Goal: Information Seeking & Learning: Learn about a topic

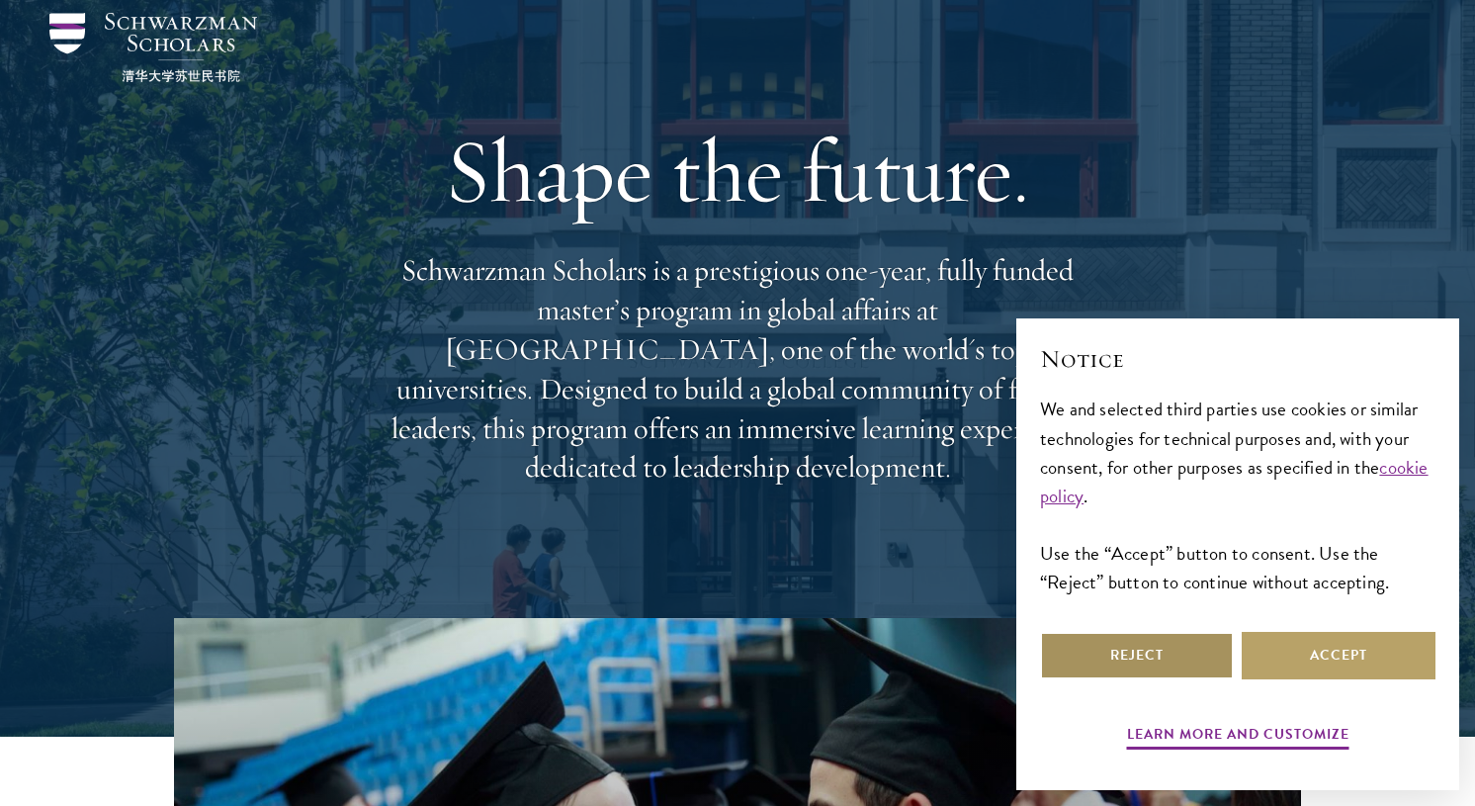
click at [1179, 648] on button "Reject" at bounding box center [1137, 655] width 194 height 47
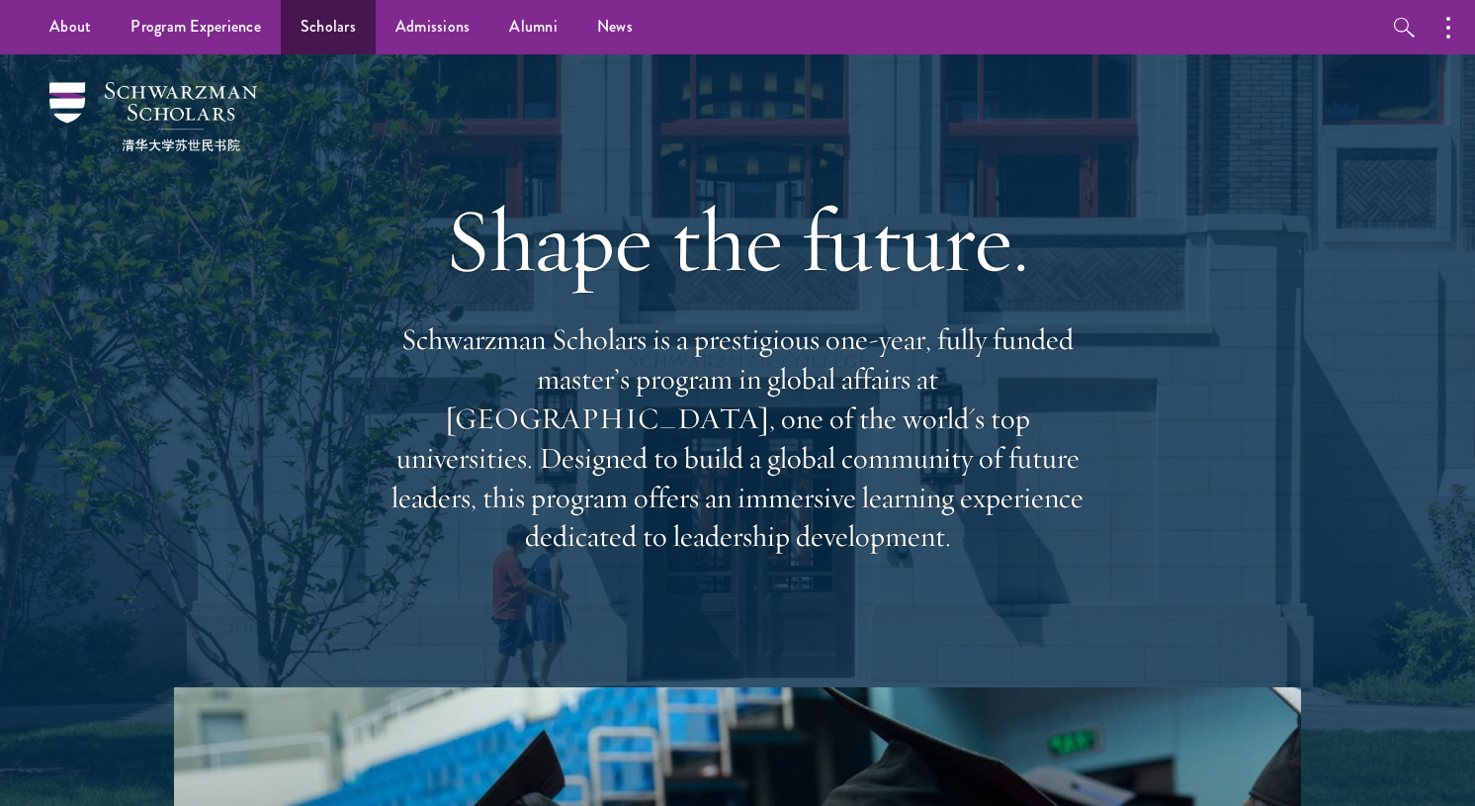
click at [333, 22] on link "Scholars" at bounding box center [328, 27] width 95 height 54
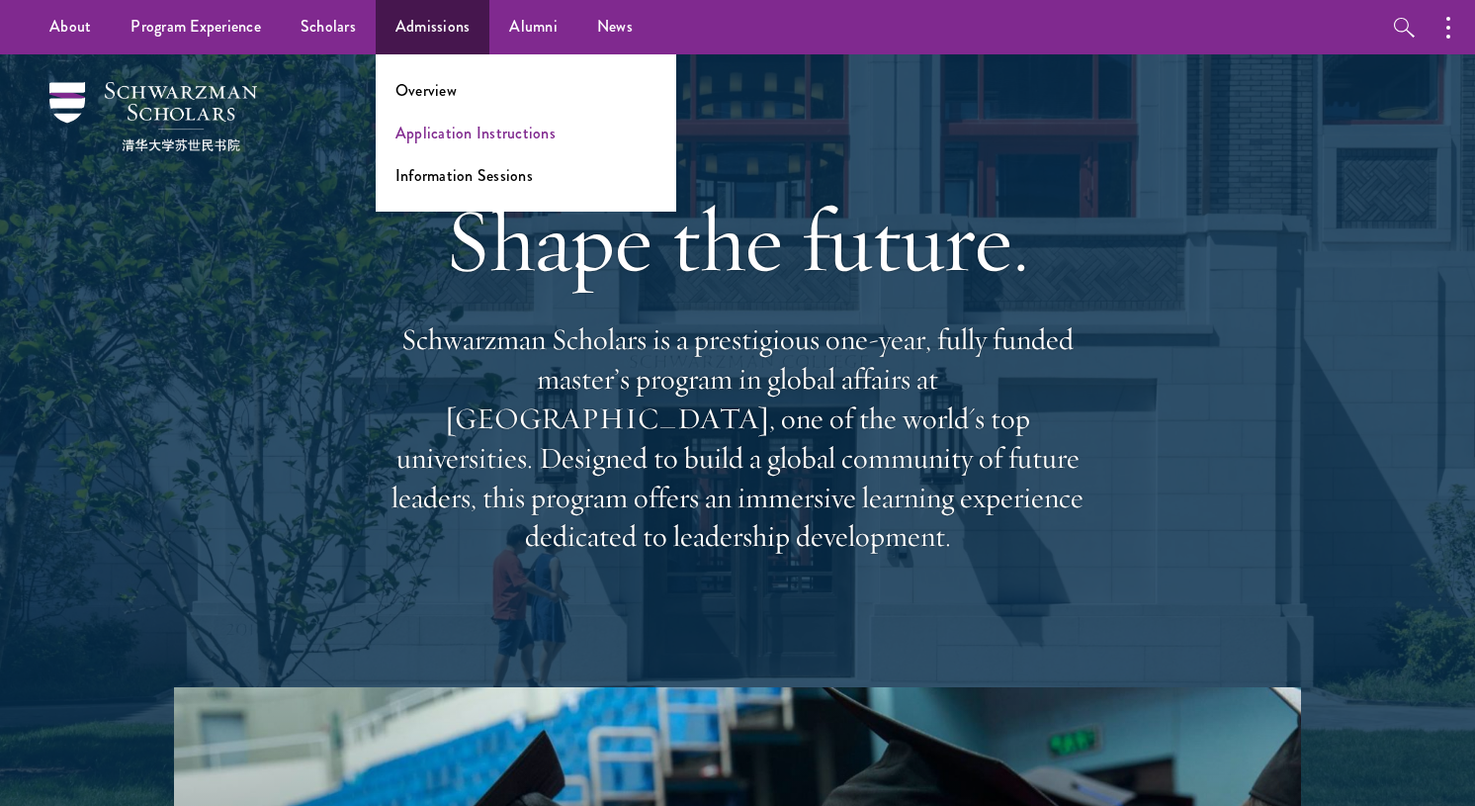
click at [455, 131] on link "Application Instructions" at bounding box center [475, 133] width 160 height 23
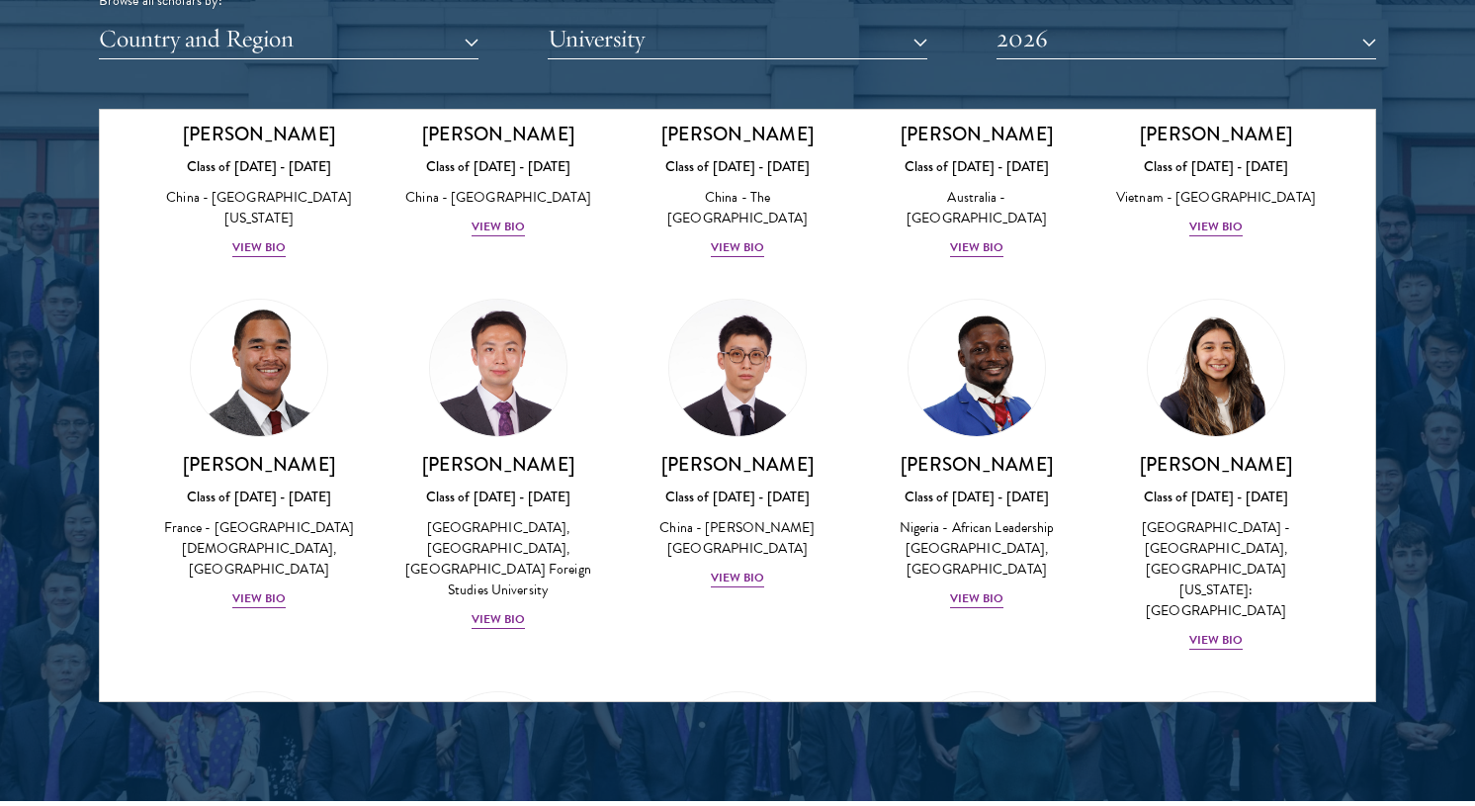
scroll to position [5900, 0]
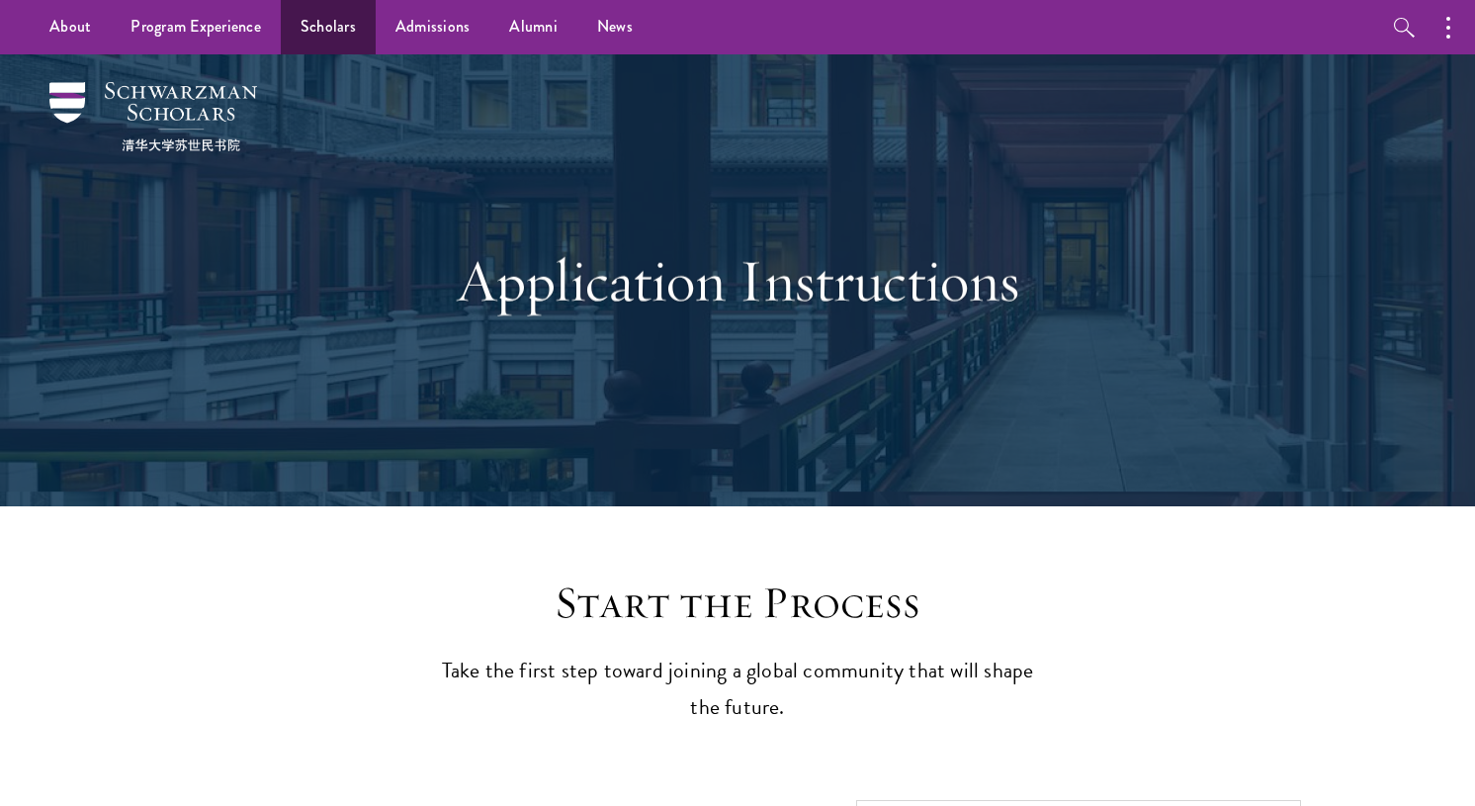
click at [328, 29] on link "Scholars" at bounding box center [328, 27] width 95 height 54
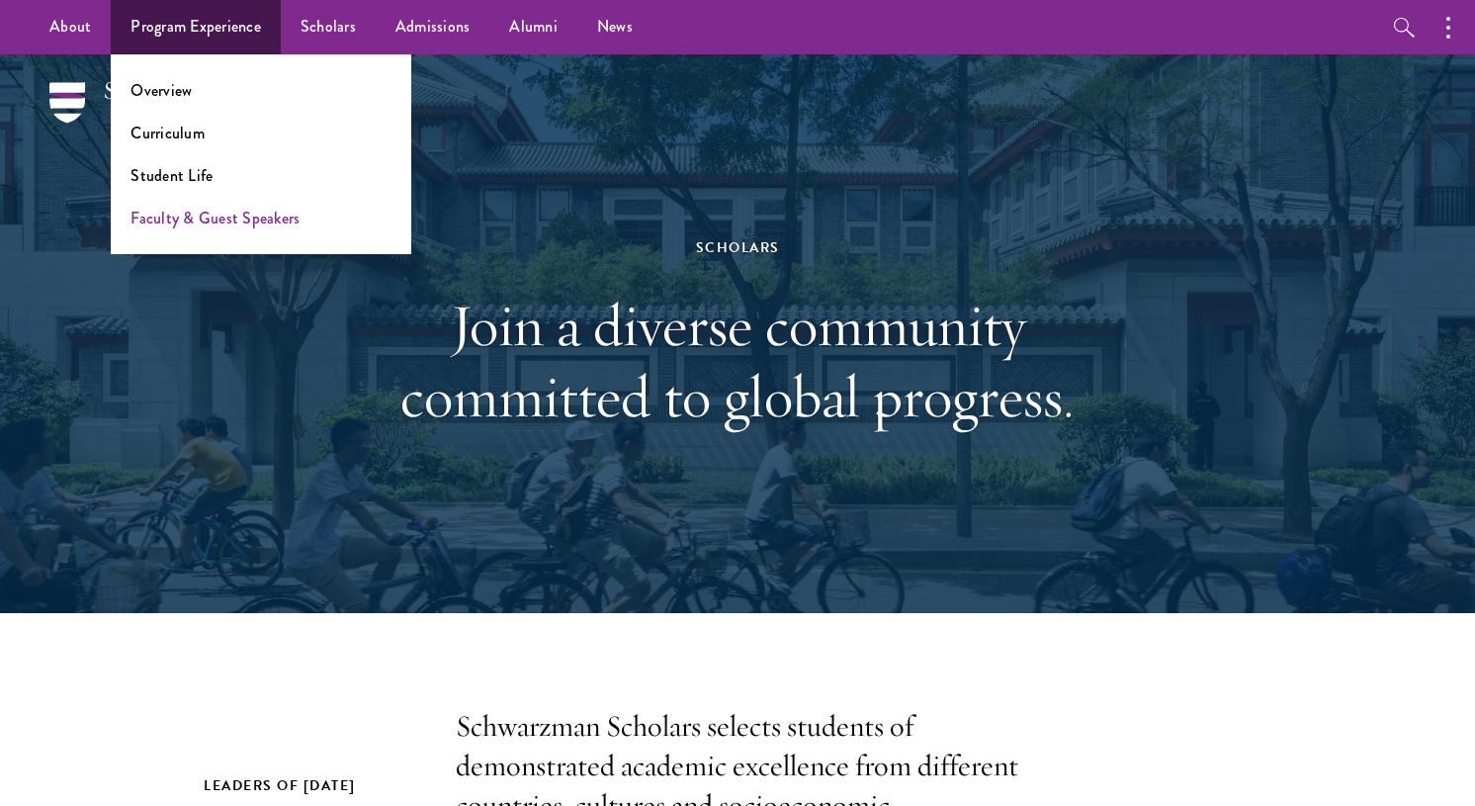
click at [207, 214] on link "Faculty & Guest Speakers" at bounding box center [214, 218] width 169 height 23
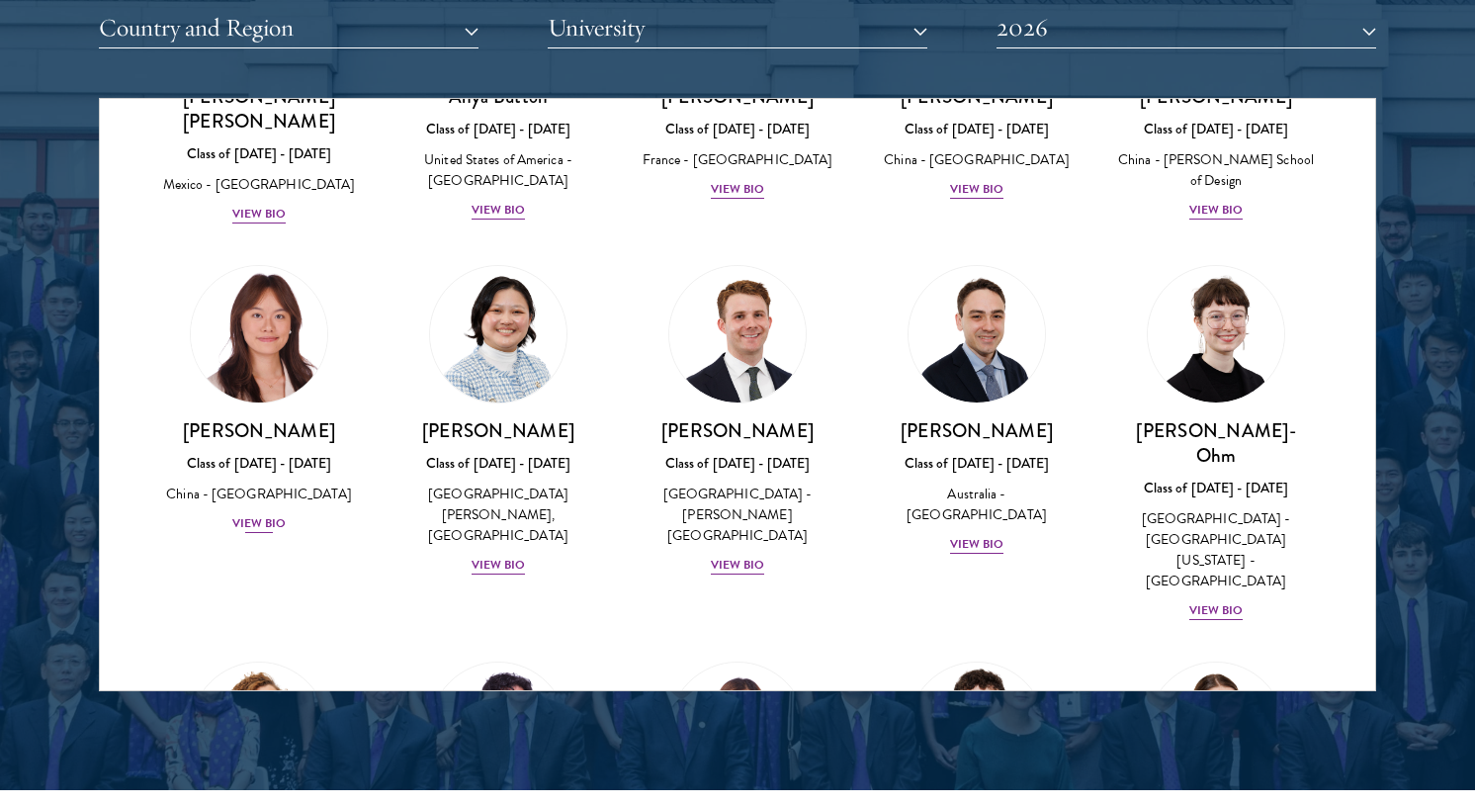
scroll to position [1782, 0]
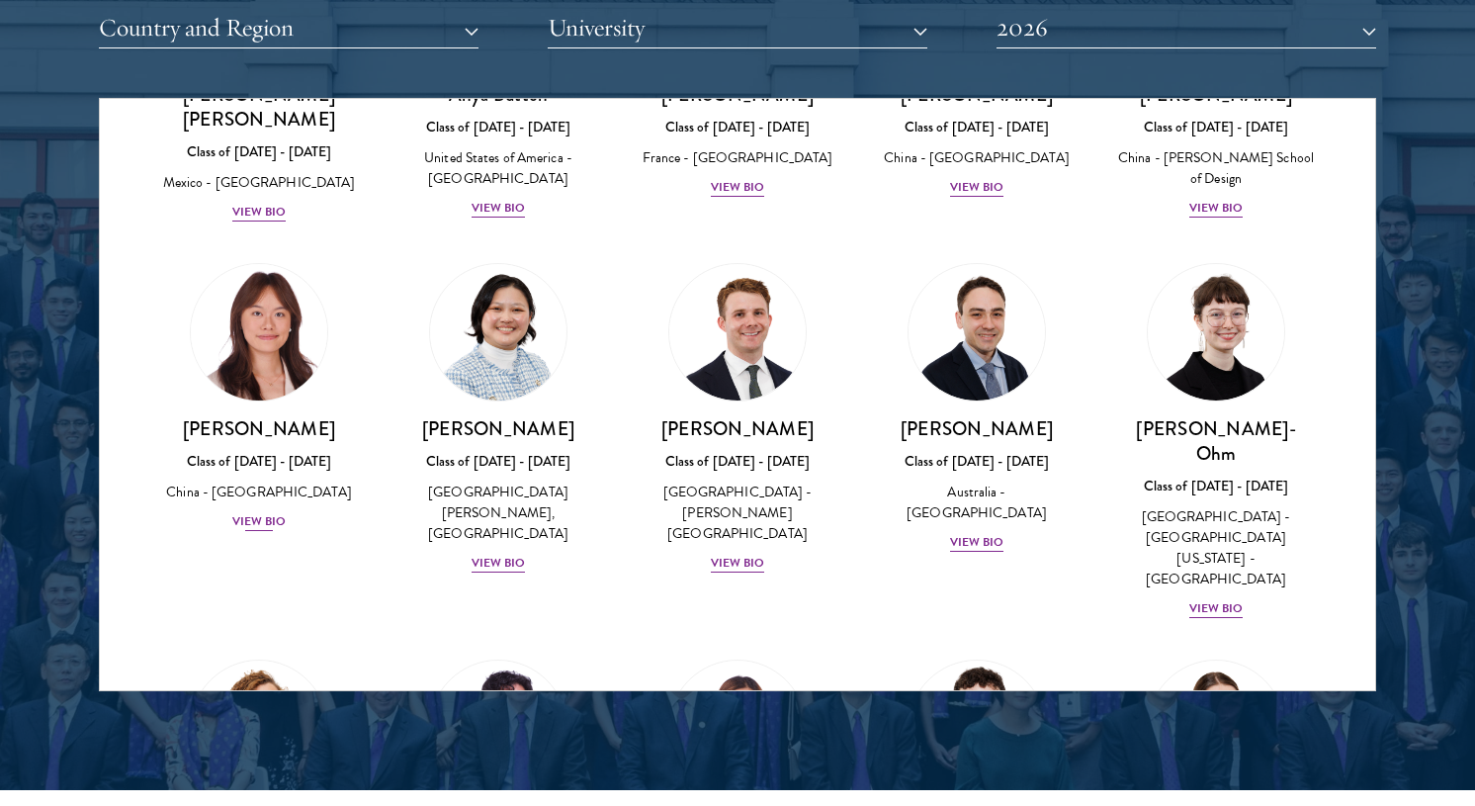
click at [259, 512] on div "View Bio" at bounding box center [259, 521] width 54 height 19
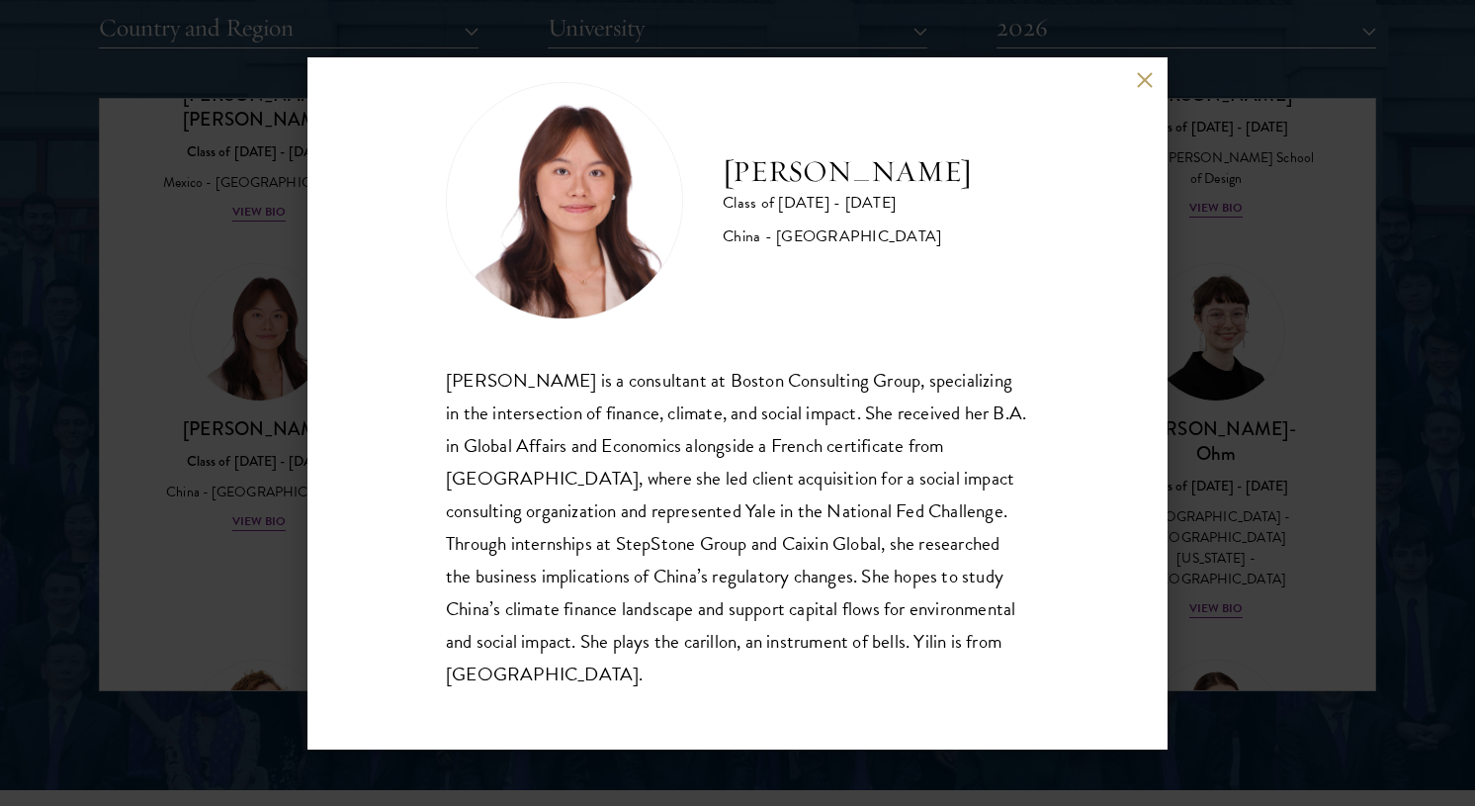
scroll to position [35, 0]
click at [1140, 85] on button at bounding box center [1144, 80] width 17 height 17
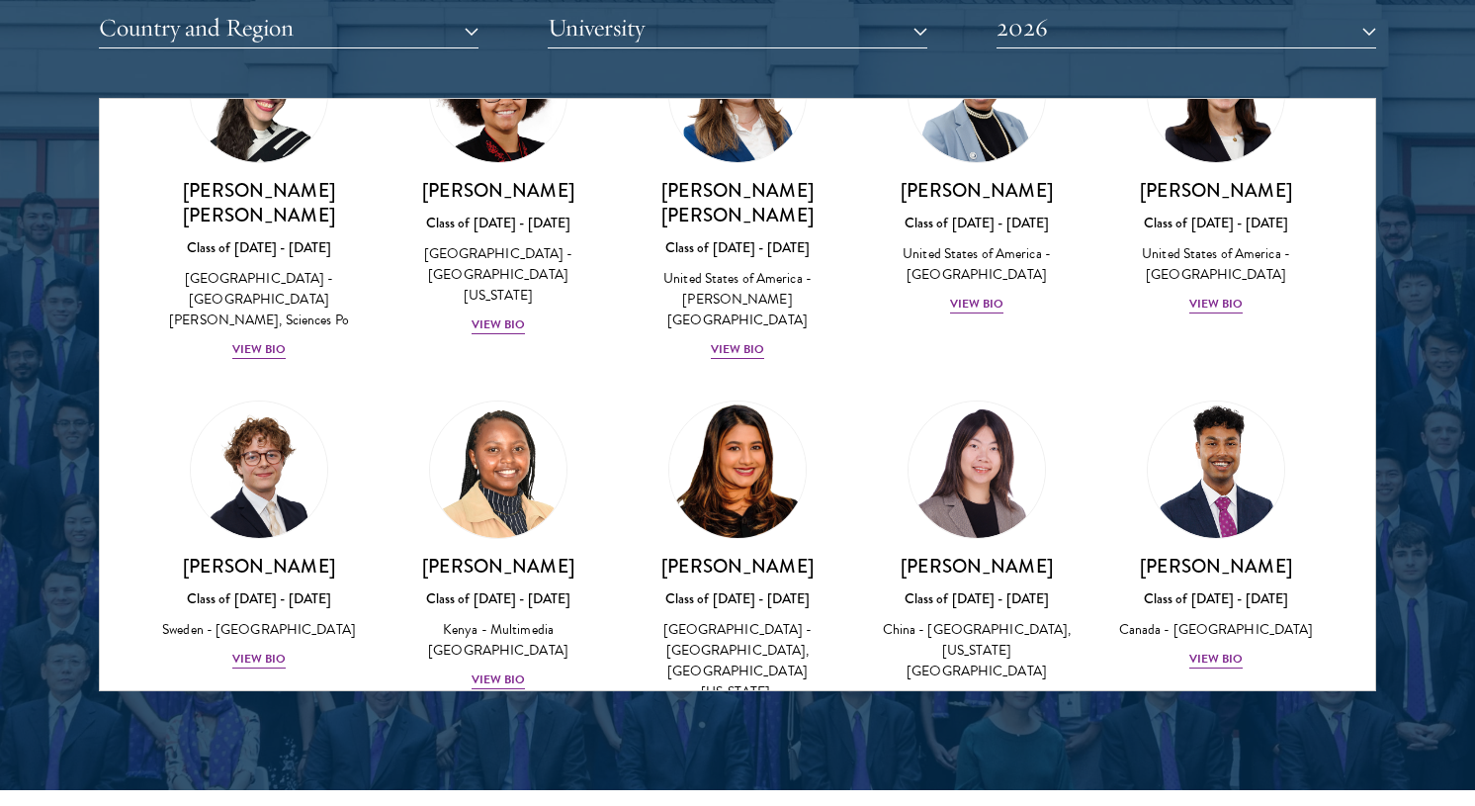
scroll to position [2813, 0]
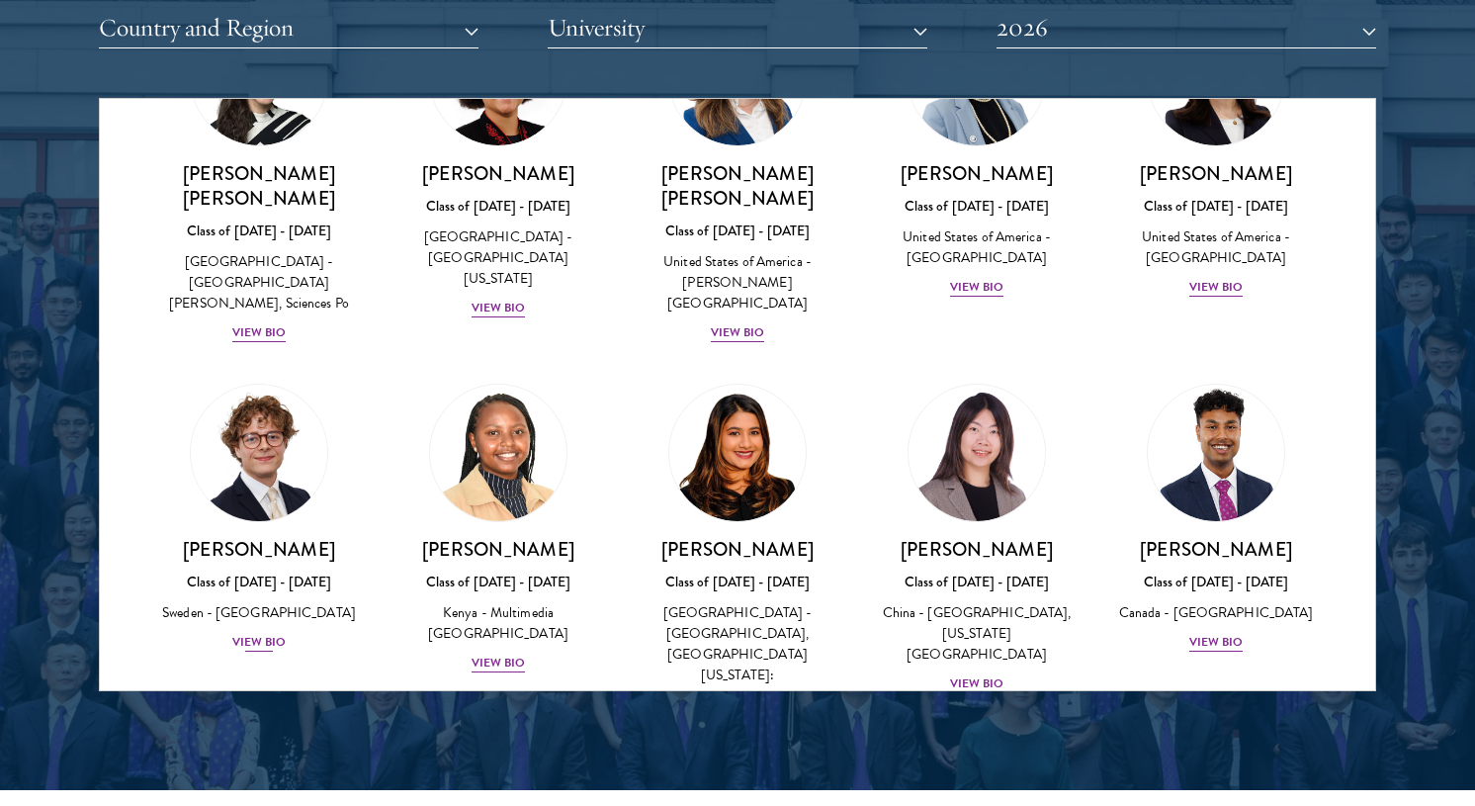
click at [265, 633] on div "View Bio" at bounding box center [259, 642] width 54 height 19
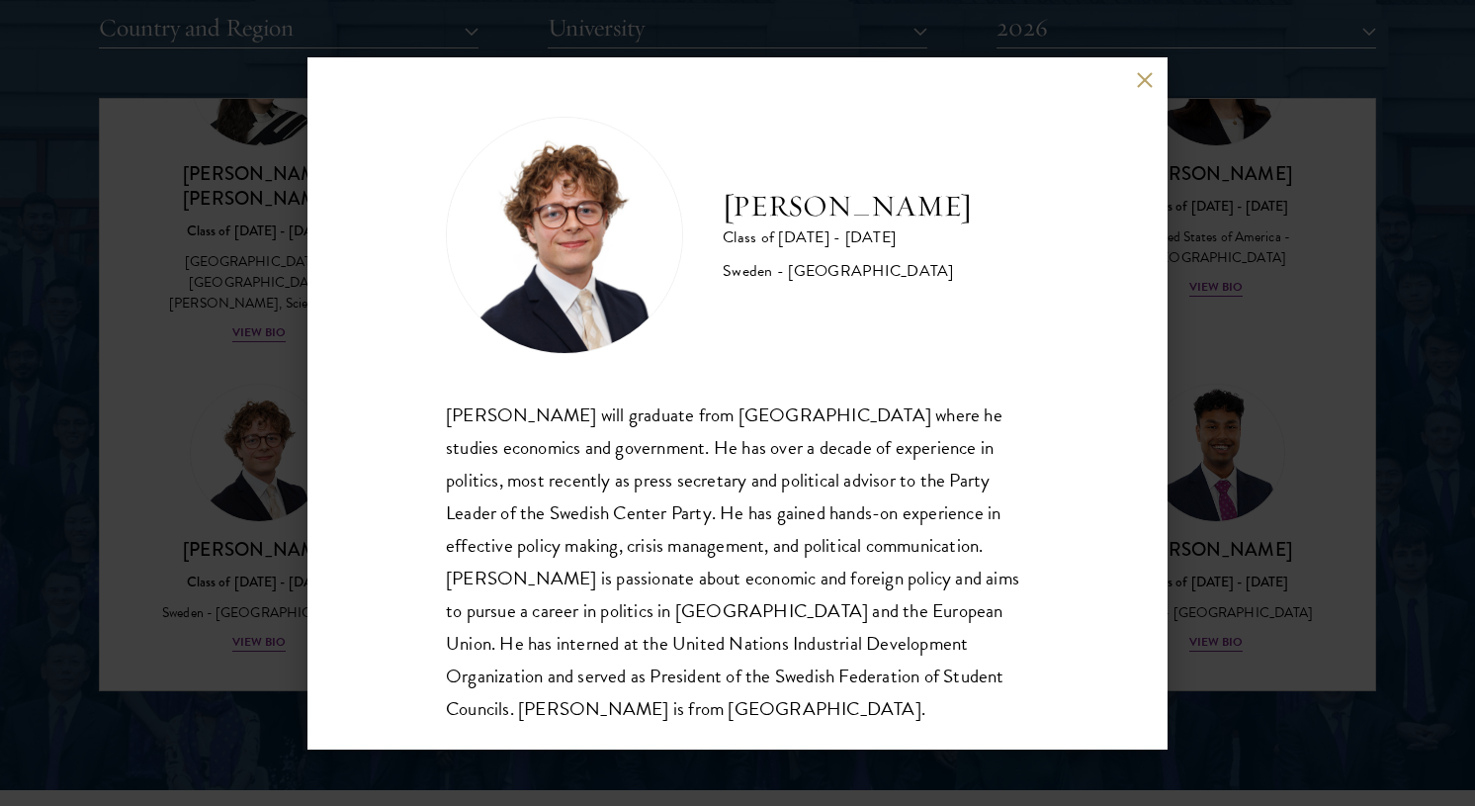
click at [1151, 79] on button at bounding box center [1144, 80] width 17 height 17
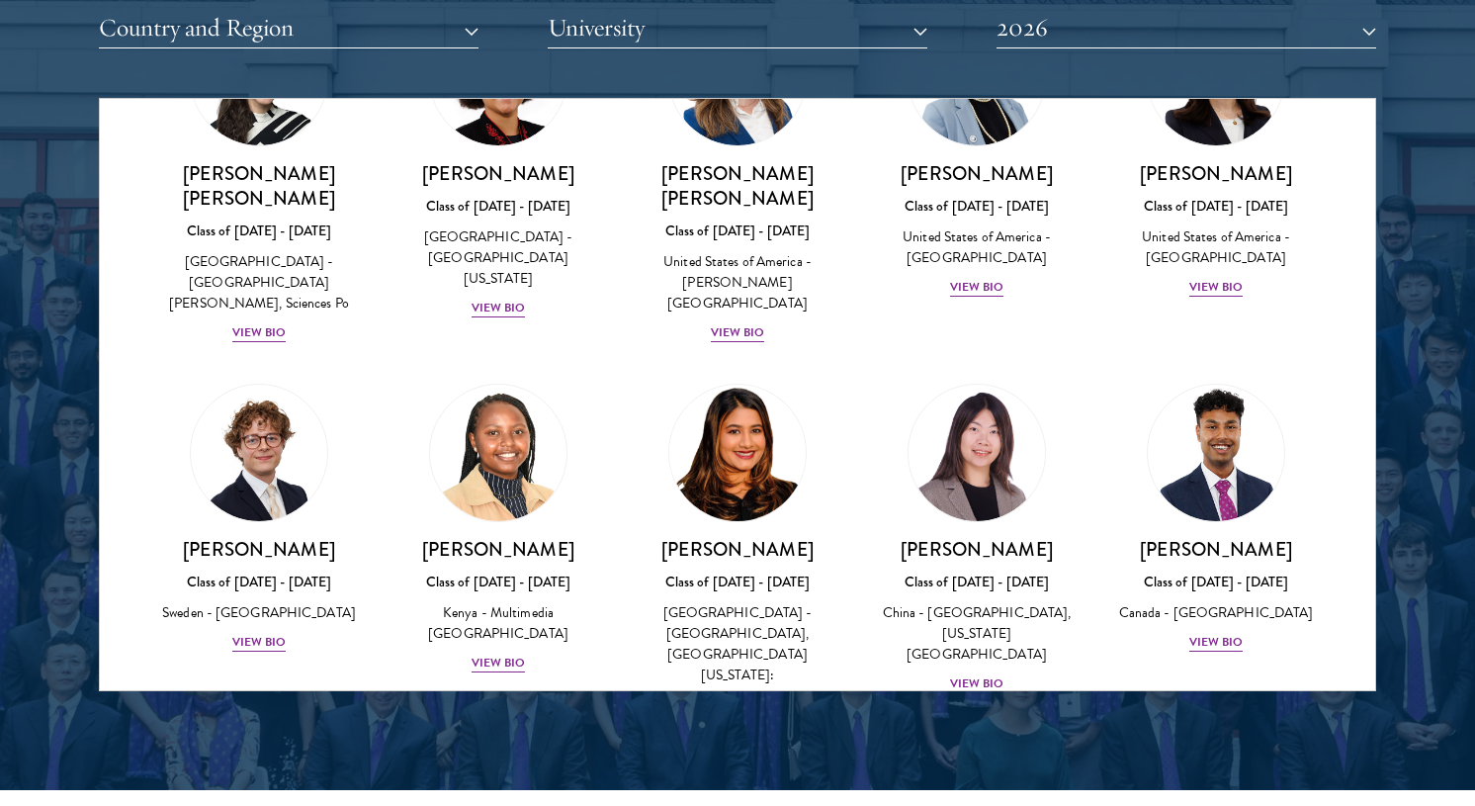
click at [742, 757] on div "View Bio" at bounding box center [738, 766] width 54 height 19
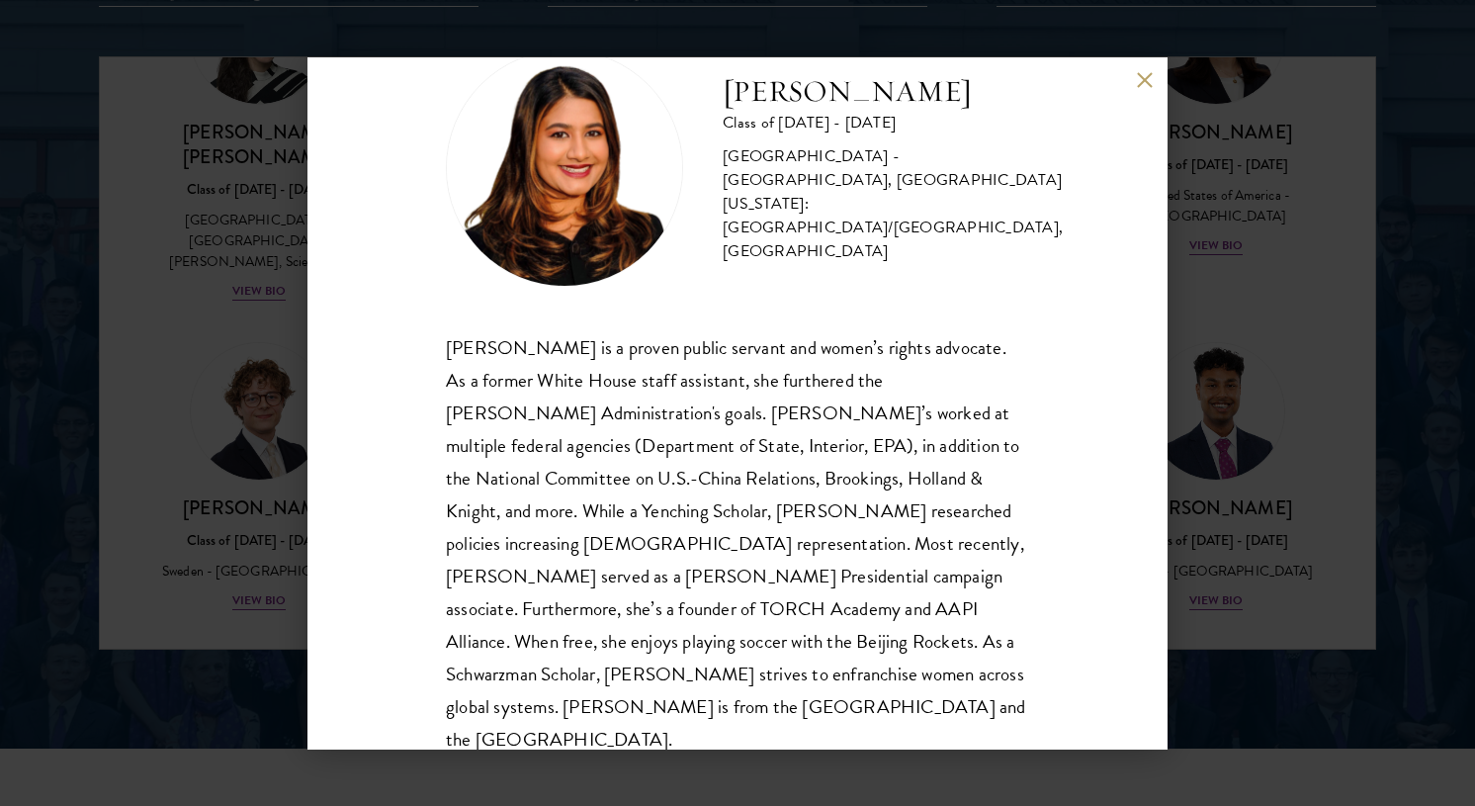
scroll to position [2569, 0]
click at [1143, 78] on button at bounding box center [1144, 80] width 17 height 17
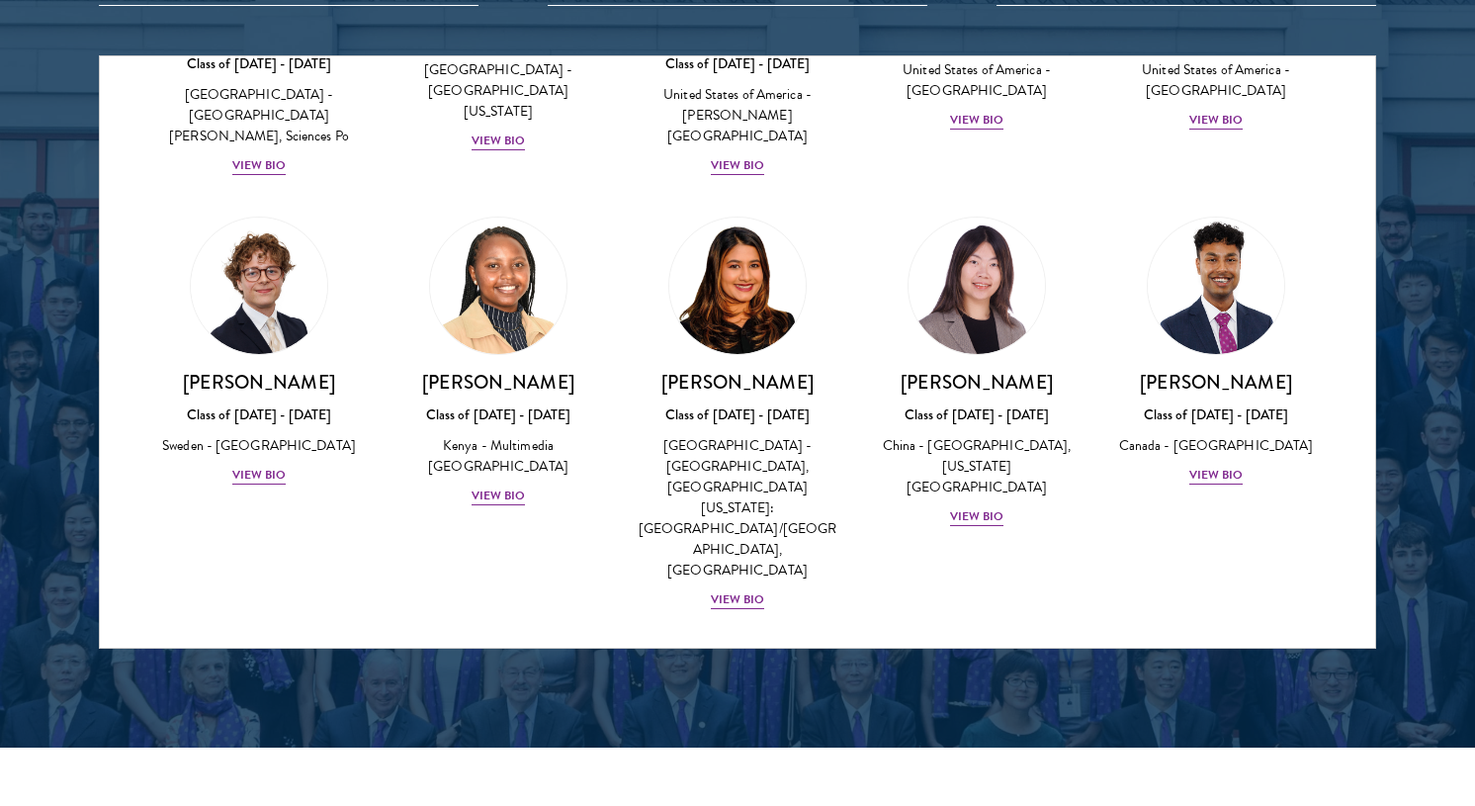
scroll to position [2994, 0]
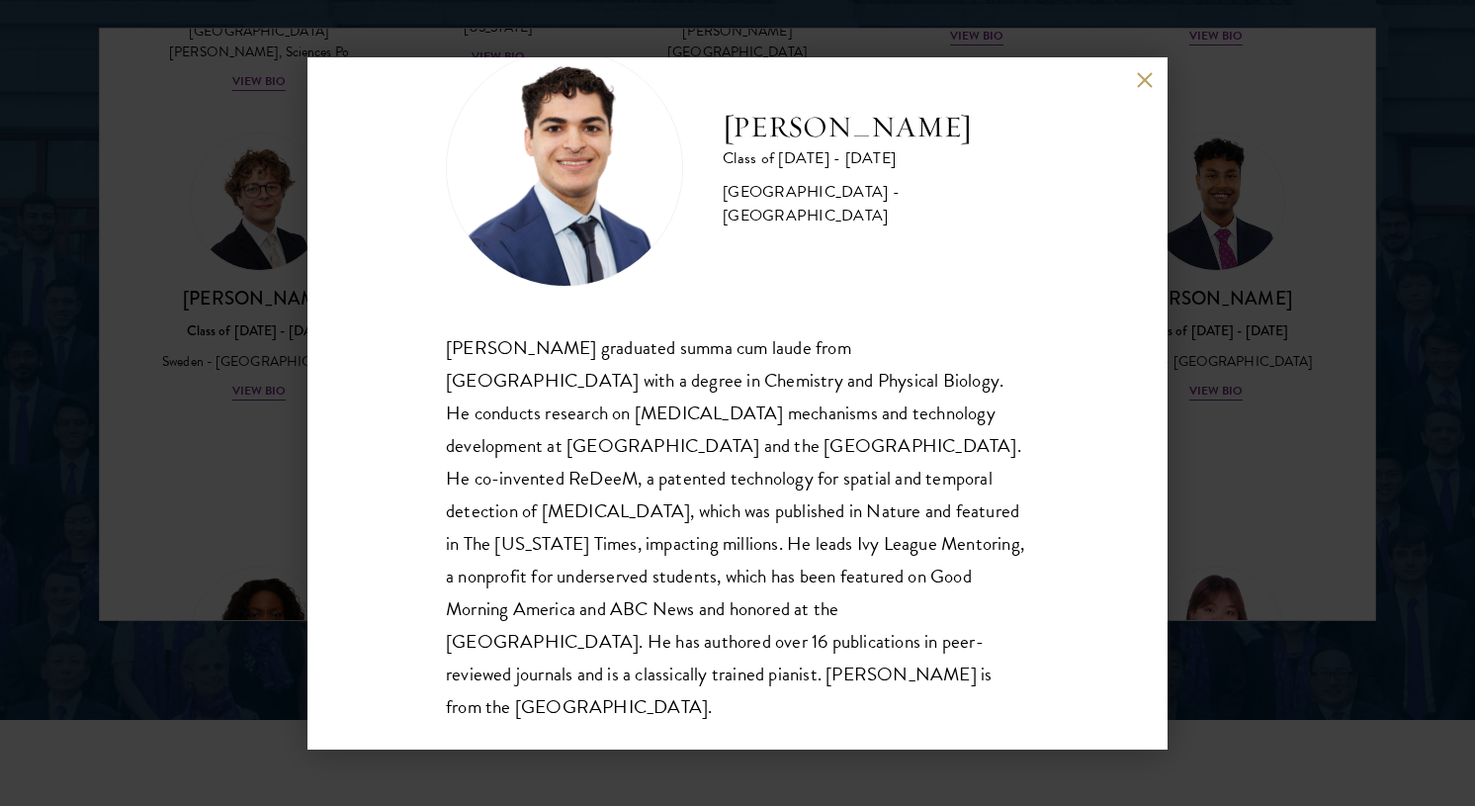
scroll to position [2603, 0]
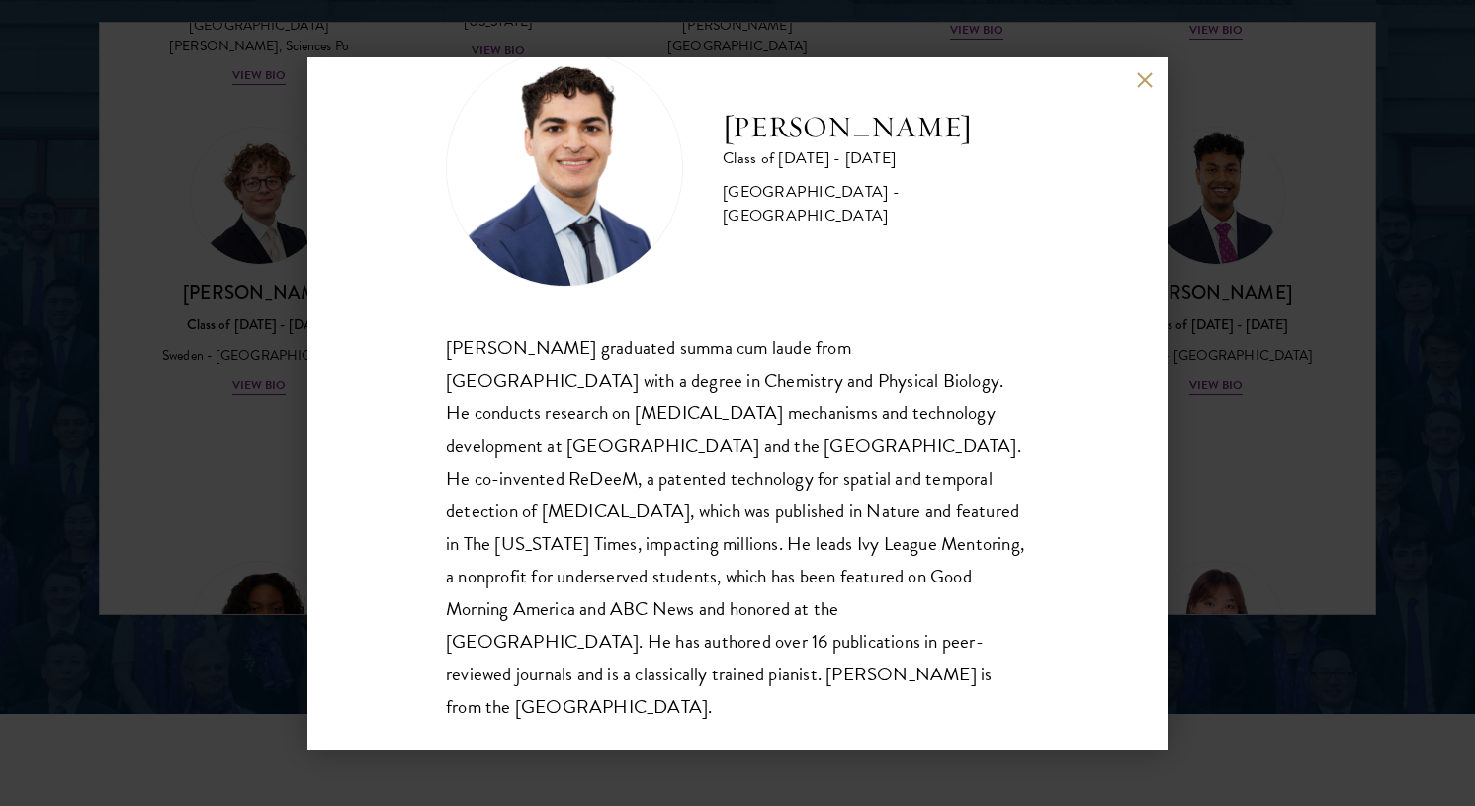
click at [1146, 83] on button at bounding box center [1144, 80] width 17 height 17
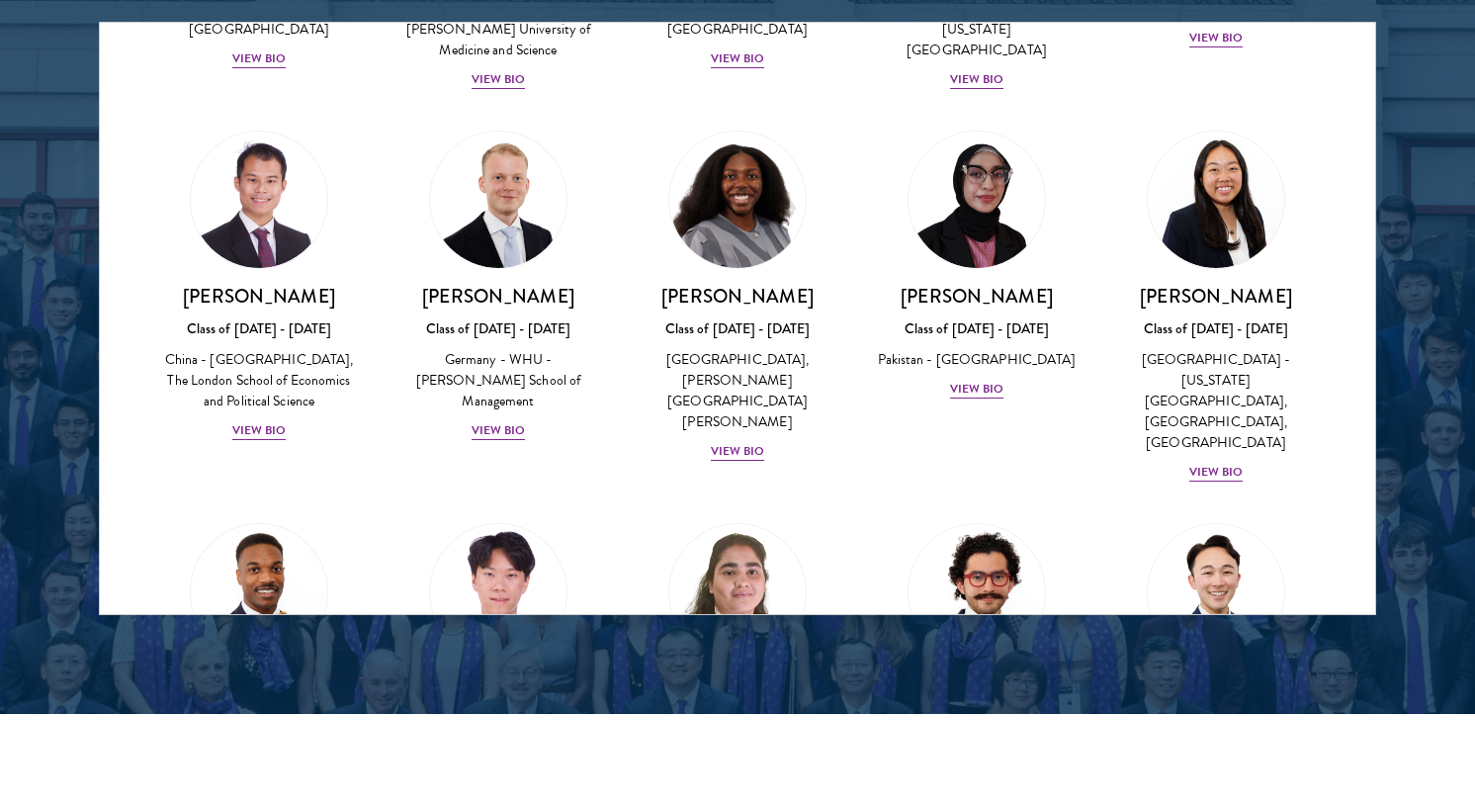
scroll to position [3776, 0]
click at [493, 771] on div "View Bio" at bounding box center [498, 780] width 54 height 19
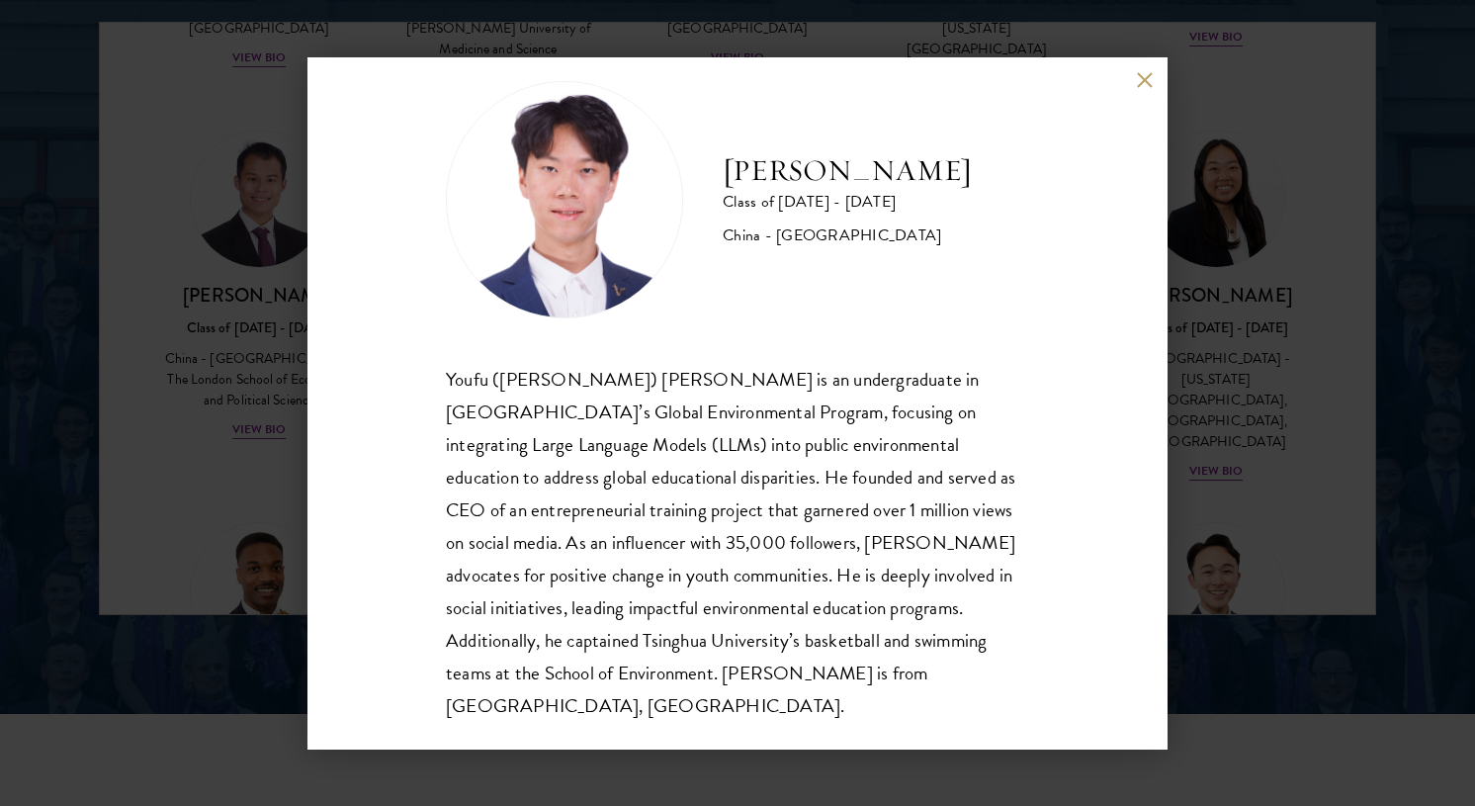
scroll to position [35, 0]
click at [1148, 83] on button at bounding box center [1144, 80] width 17 height 17
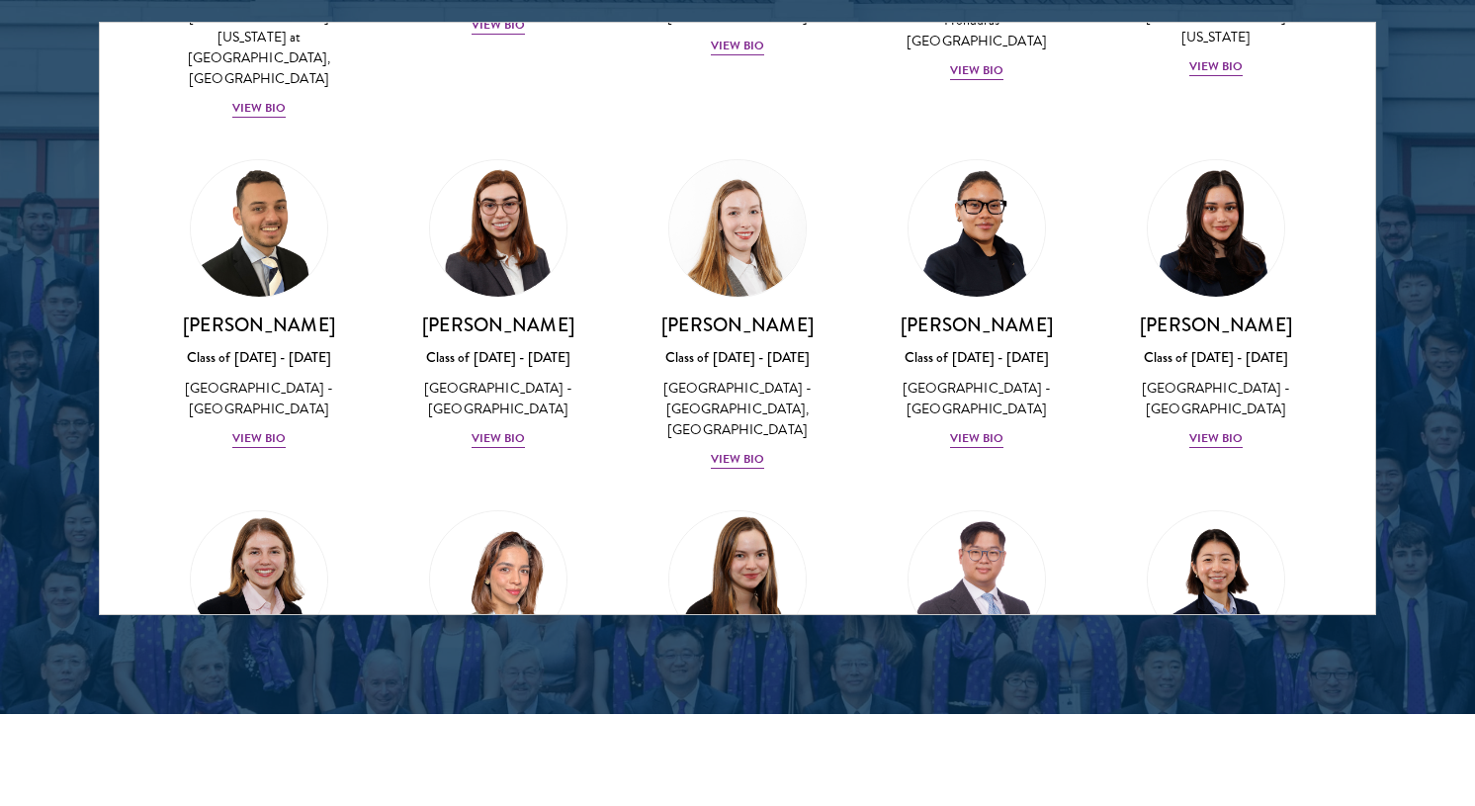
scroll to position [4551, 0]
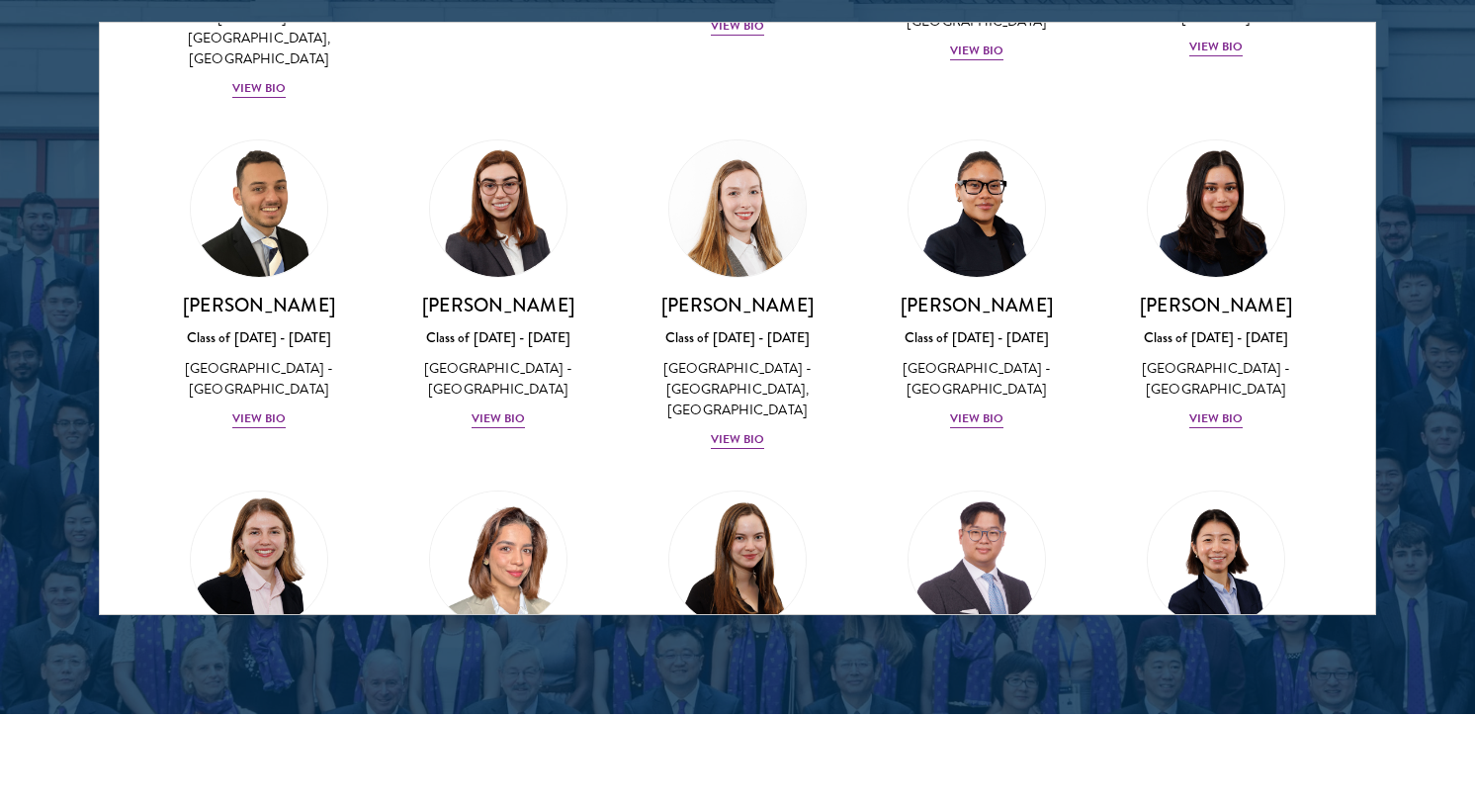
click at [501, 739] on div "View Bio" at bounding box center [498, 748] width 54 height 19
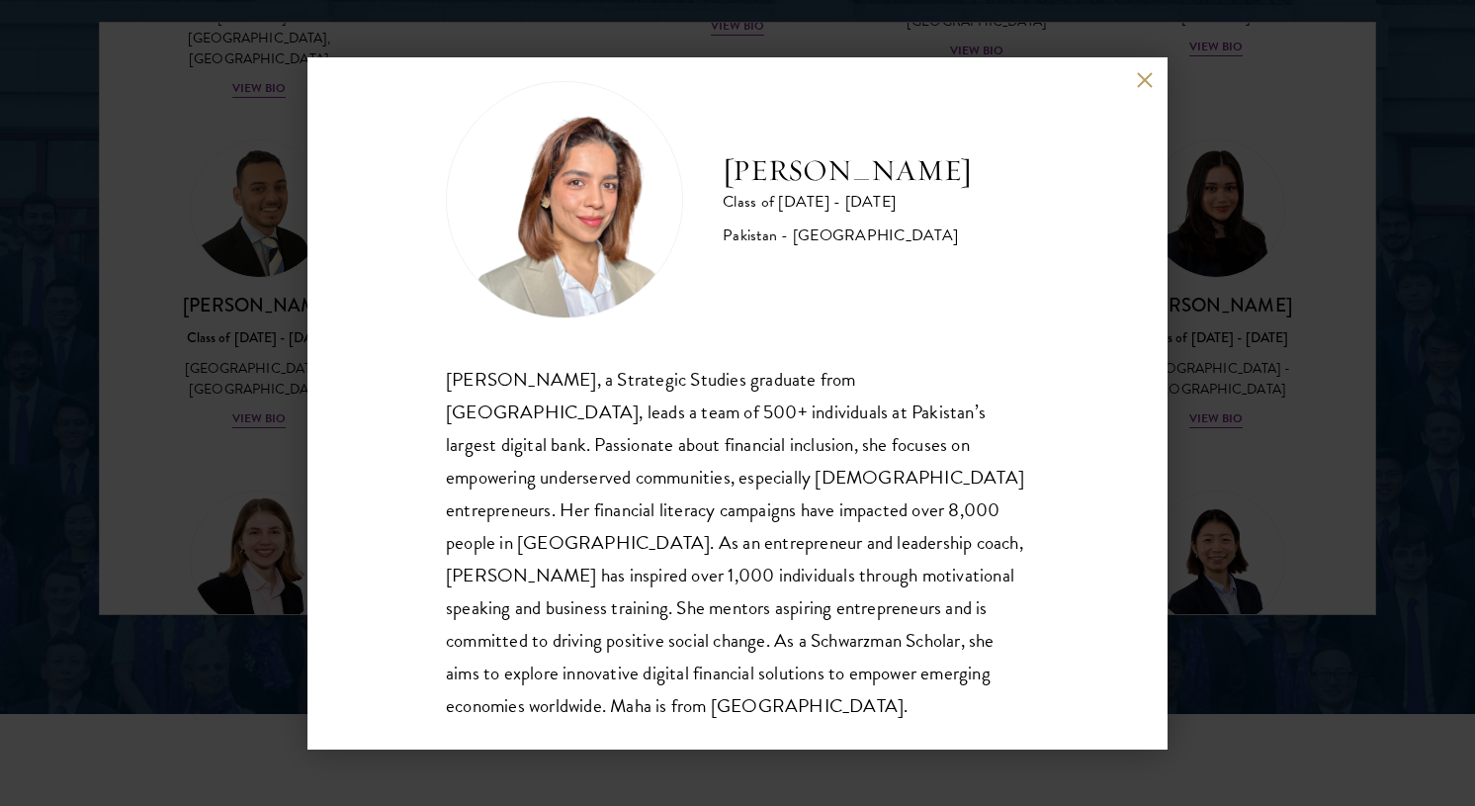
scroll to position [35, 0]
click at [1146, 81] on button at bounding box center [1144, 80] width 17 height 17
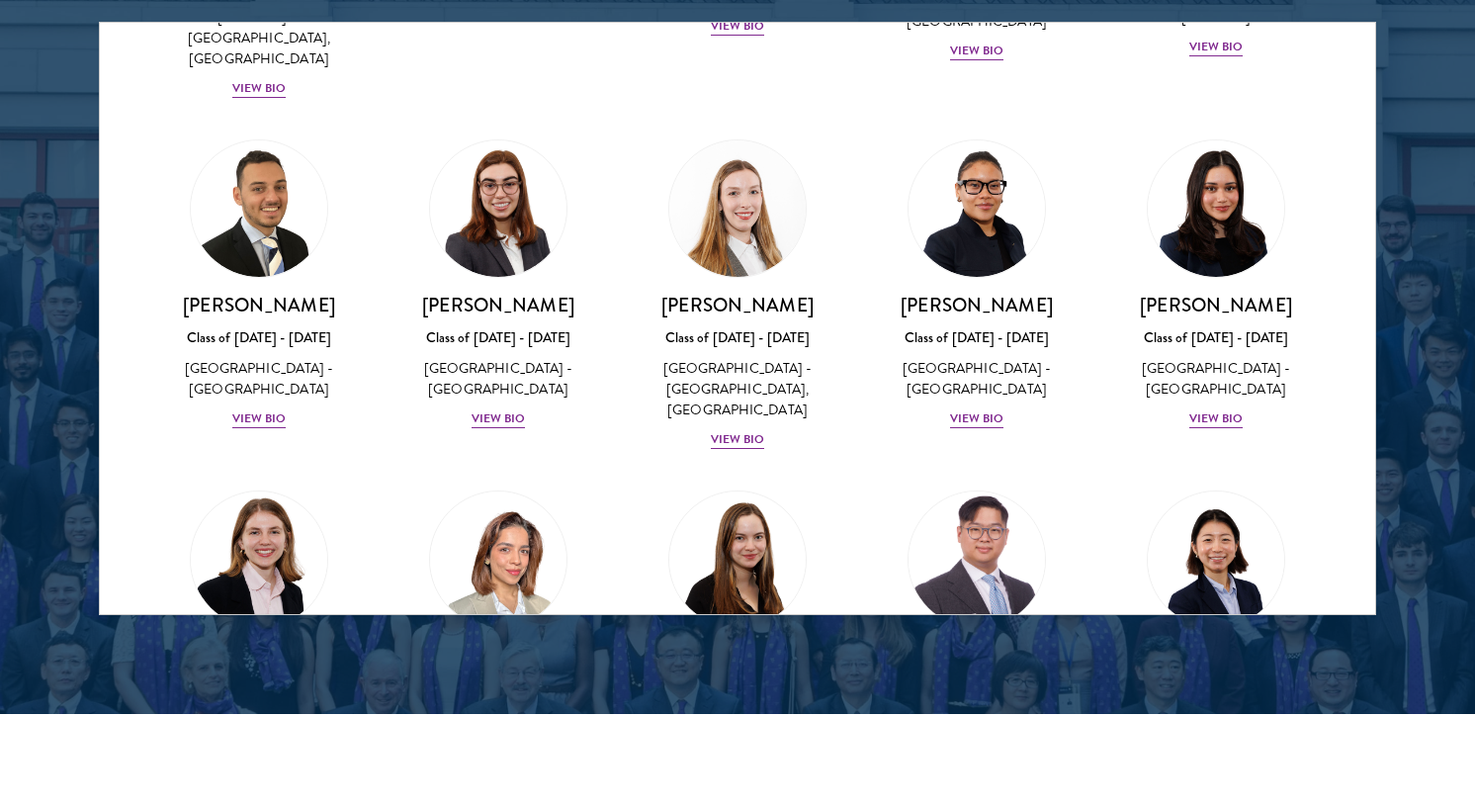
click at [979, 760] on div "View Bio" at bounding box center [977, 769] width 54 height 19
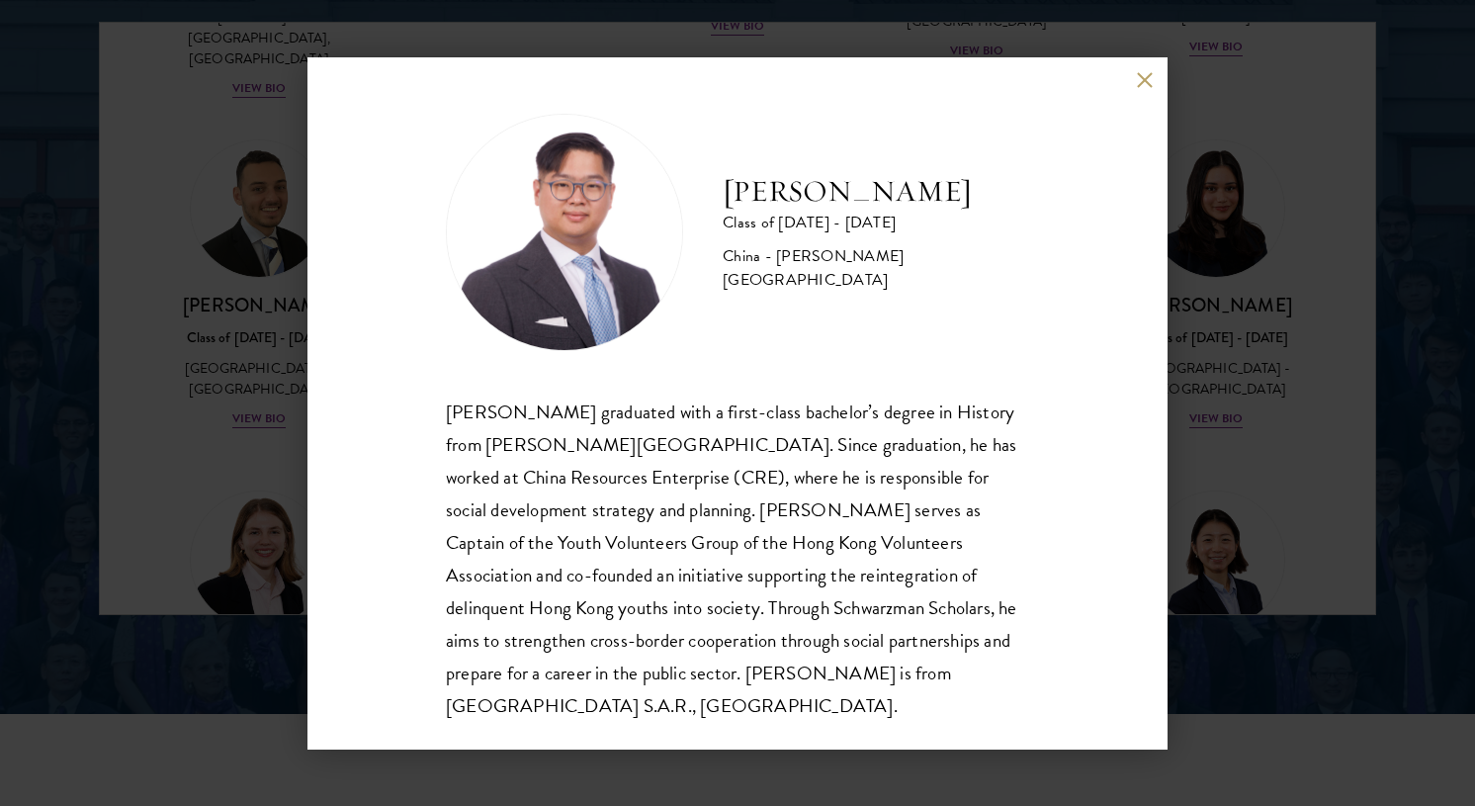
scroll to position [2, 0]
click at [1137, 79] on button at bounding box center [1144, 80] width 17 height 17
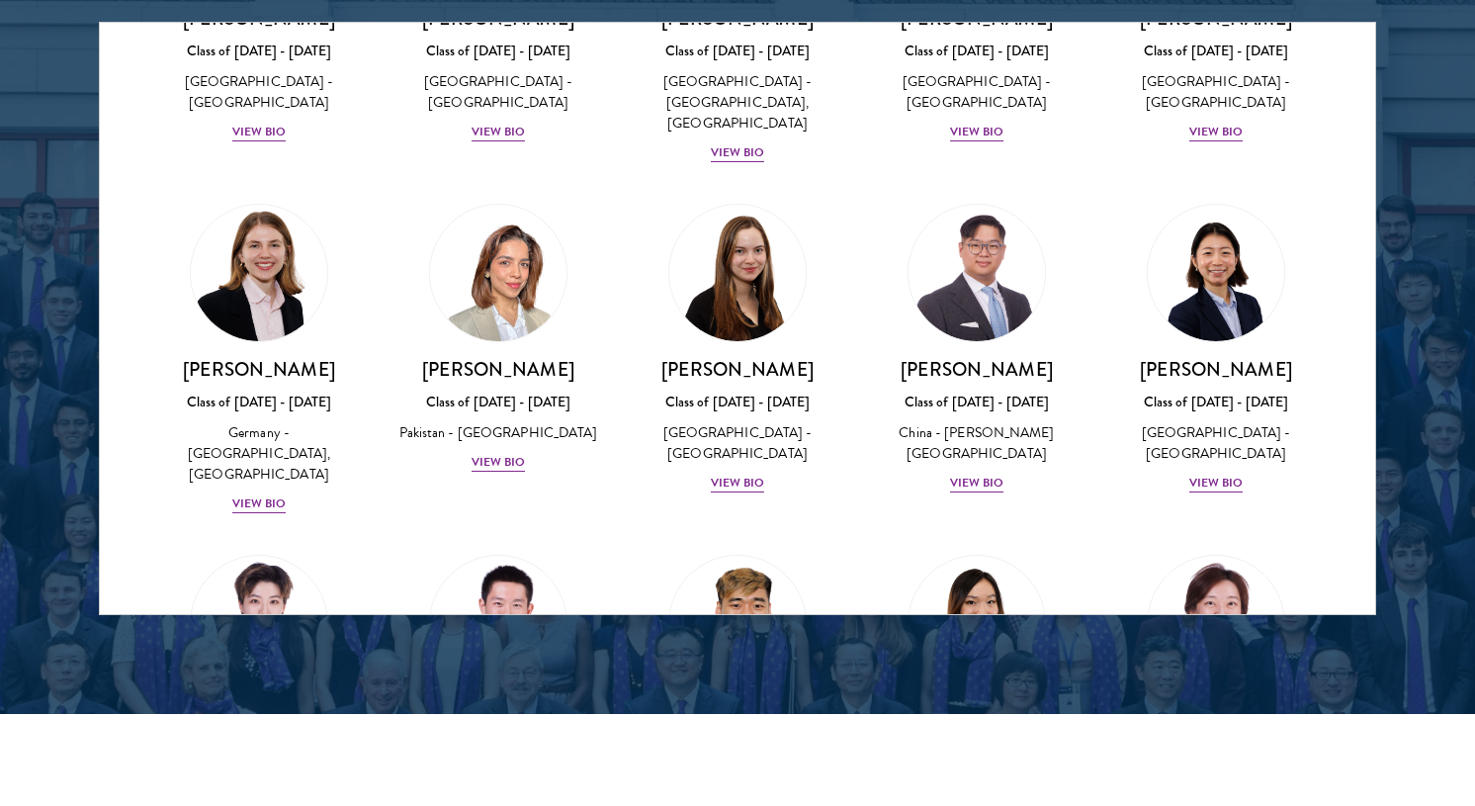
scroll to position [4843, 0]
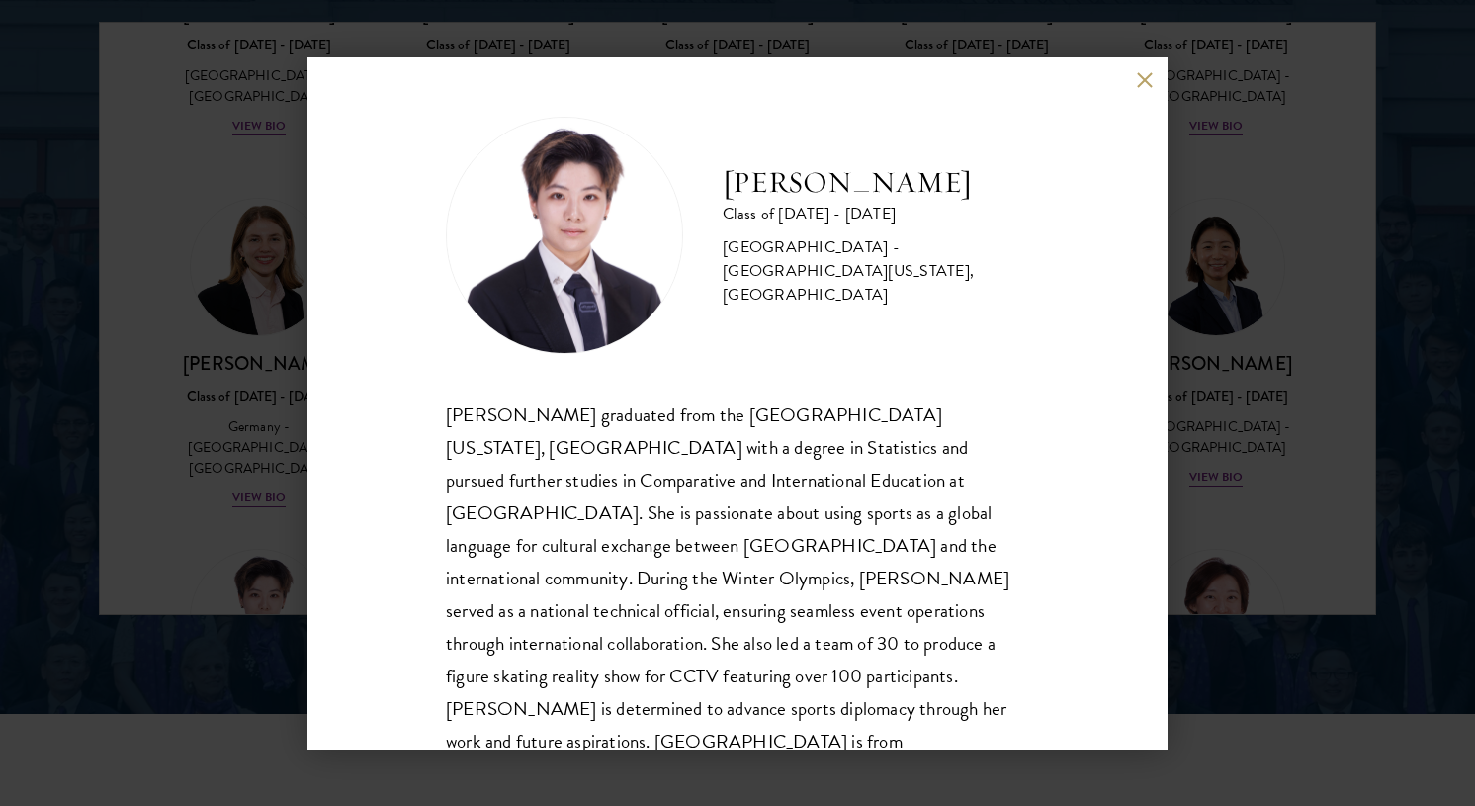
click at [1147, 85] on button at bounding box center [1144, 80] width 17 height 17
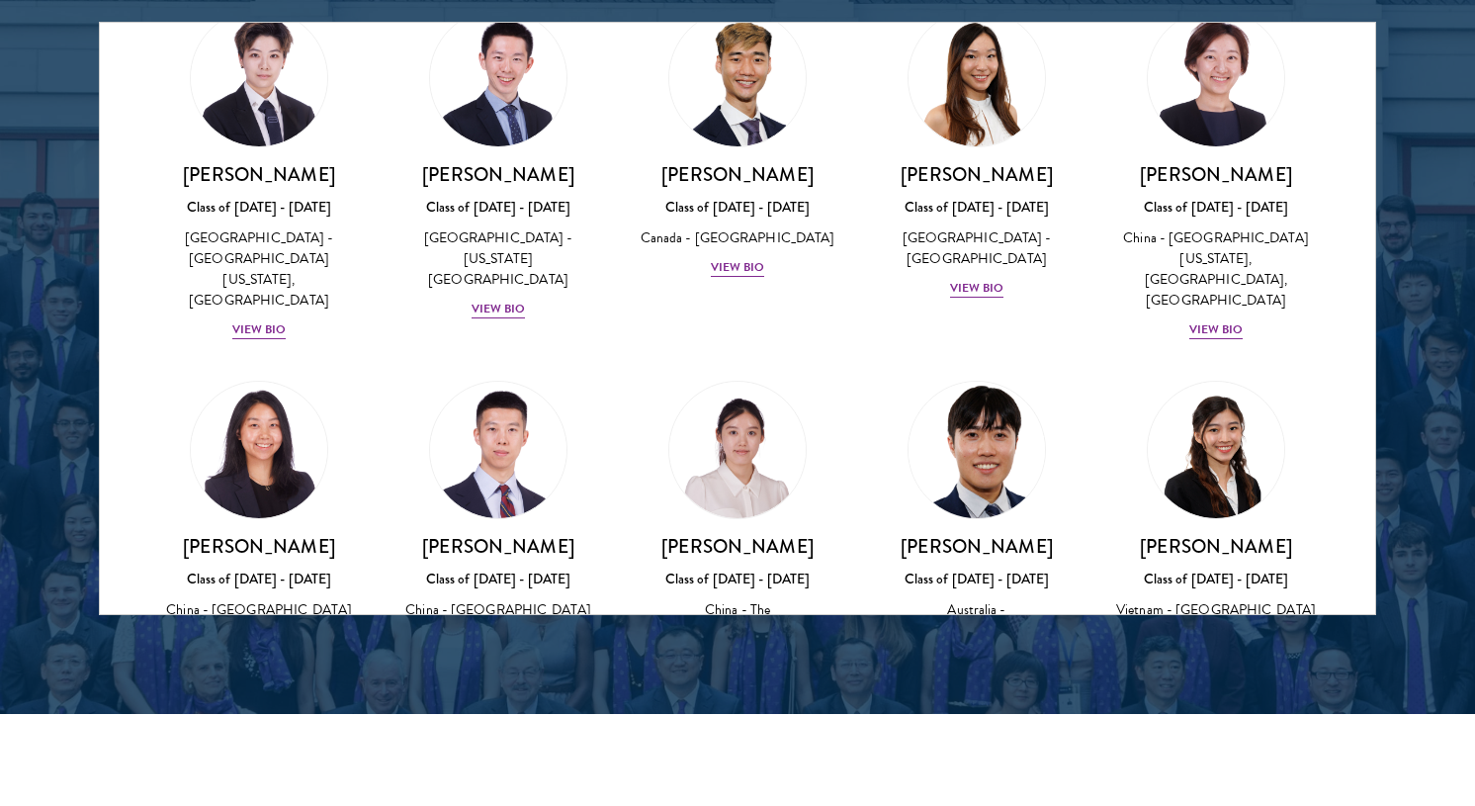
scroll to position [5422, 0]
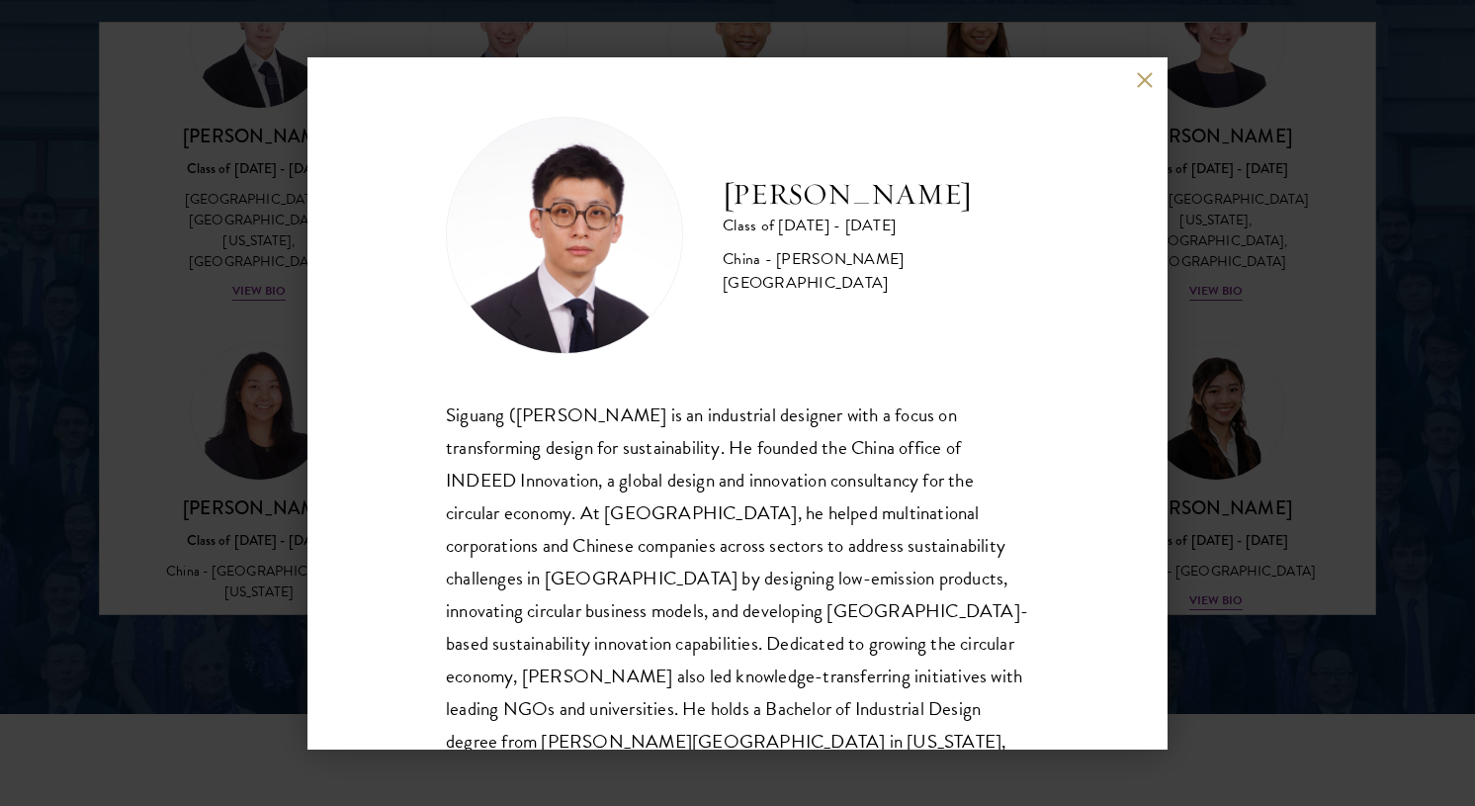
scroll to position [11, 0]
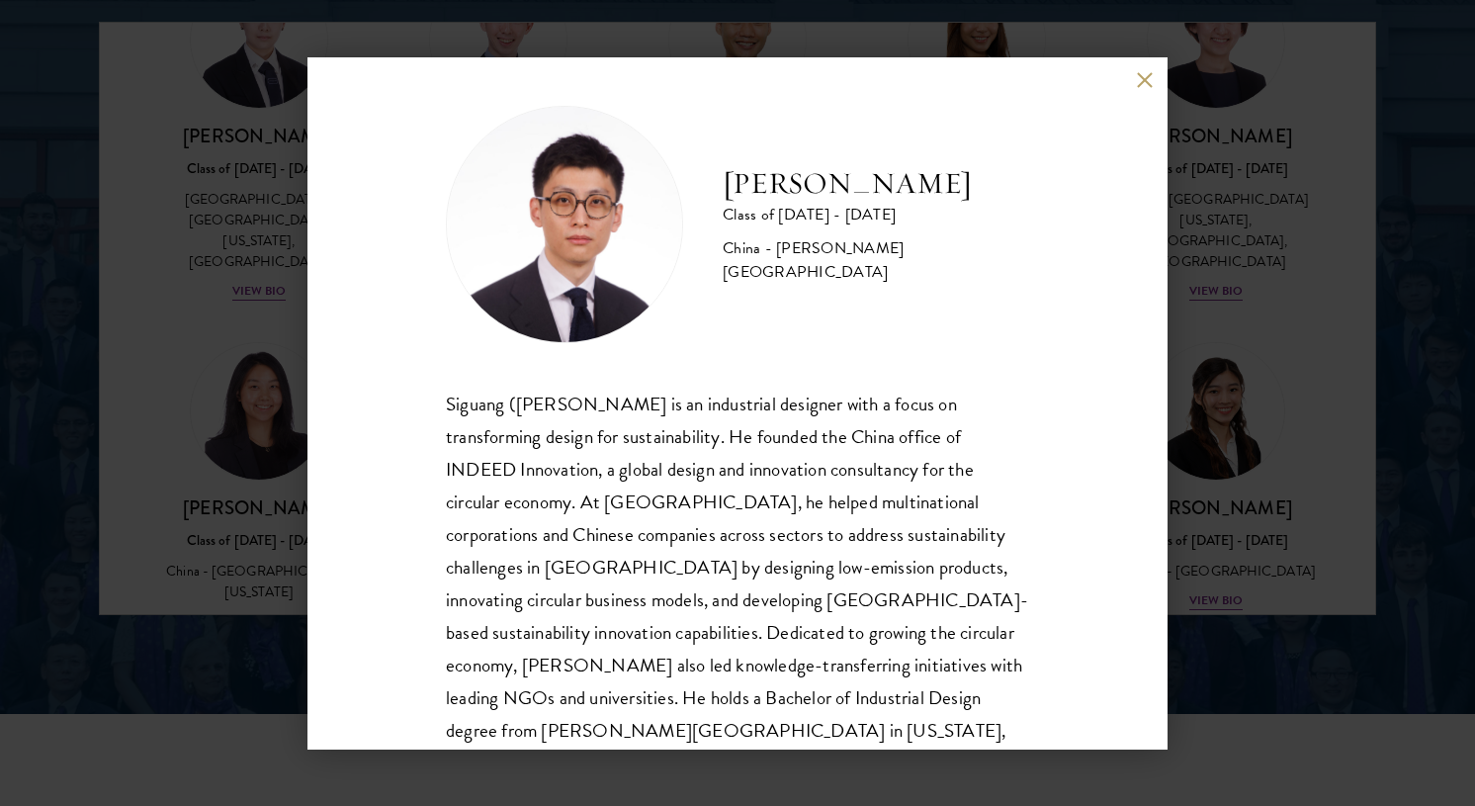
click at [1143, 78] on button at bounding box center [1144, 80] width 17 height 17
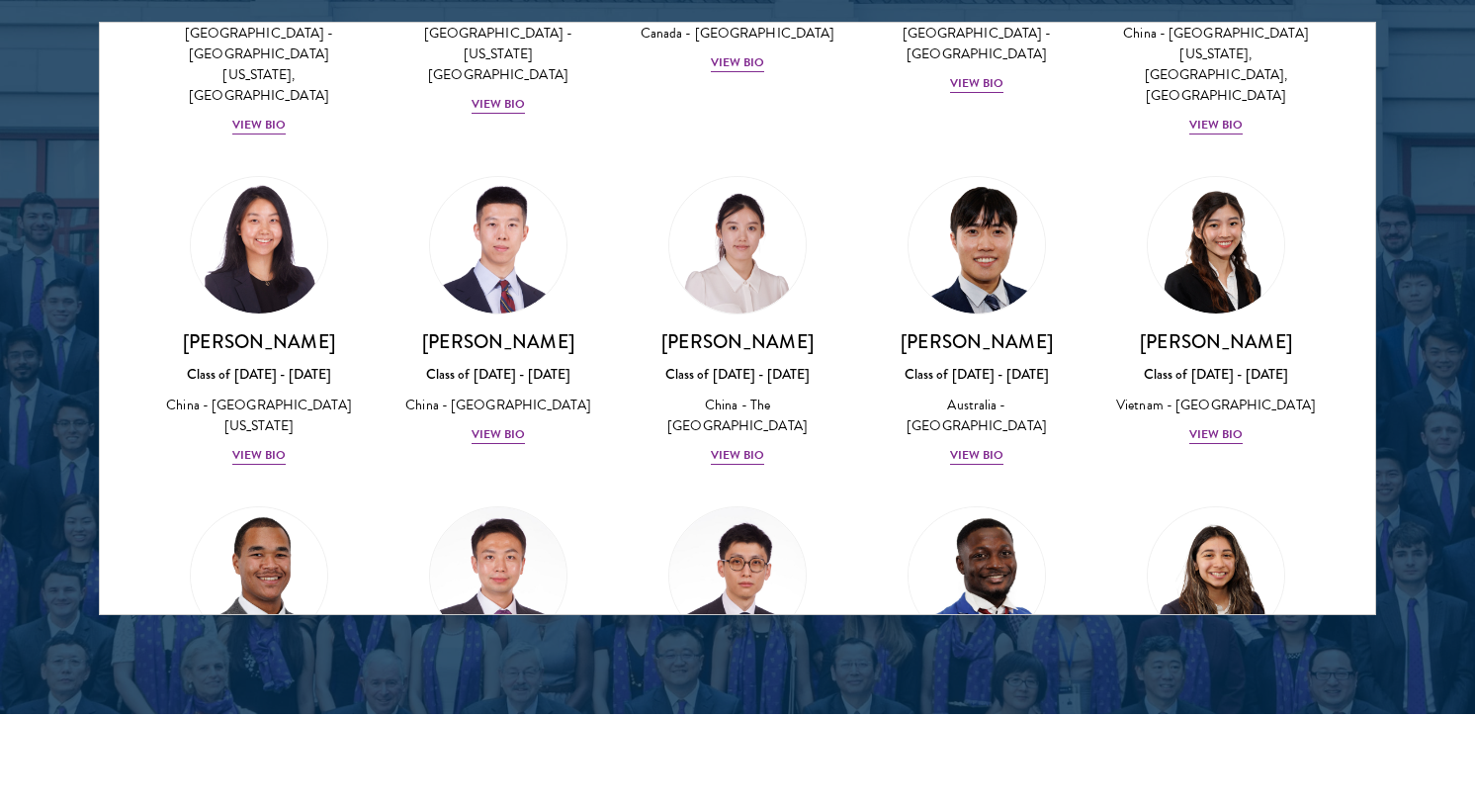
scroll to position [5589, 0]
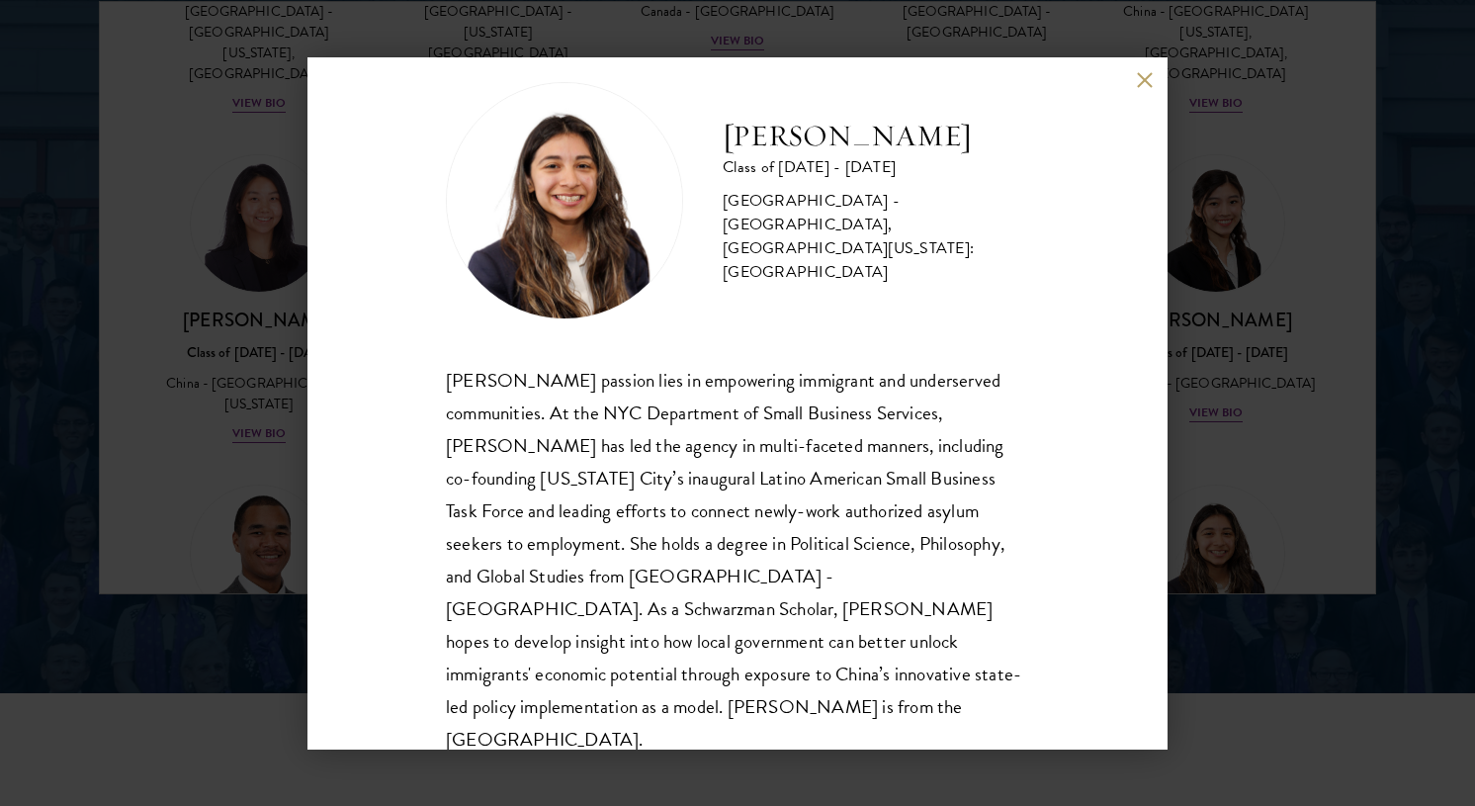
scroll to position [2634, 0]
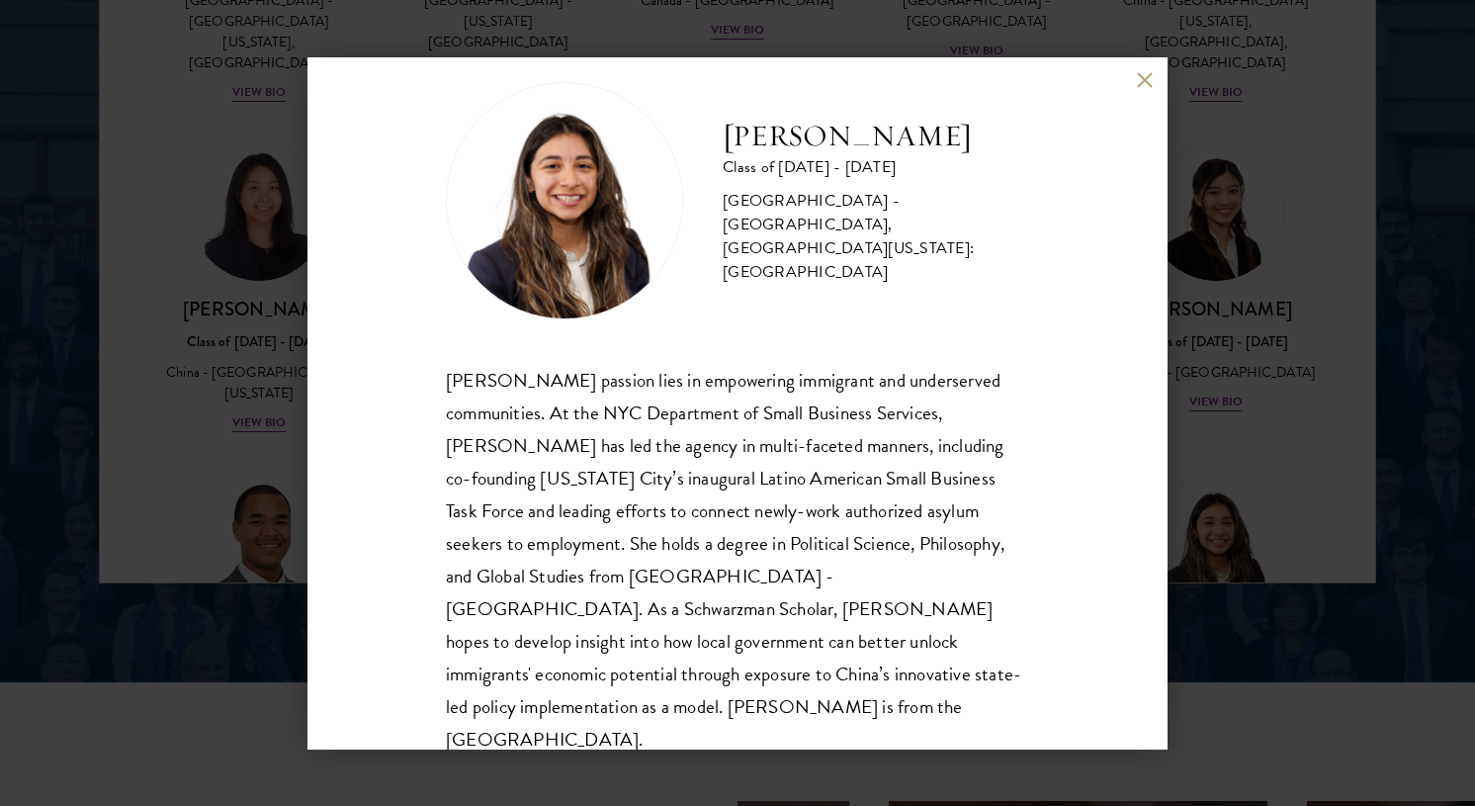
click at [1138, 81] on button at bounding box center [1144, 80] width 17 height 17
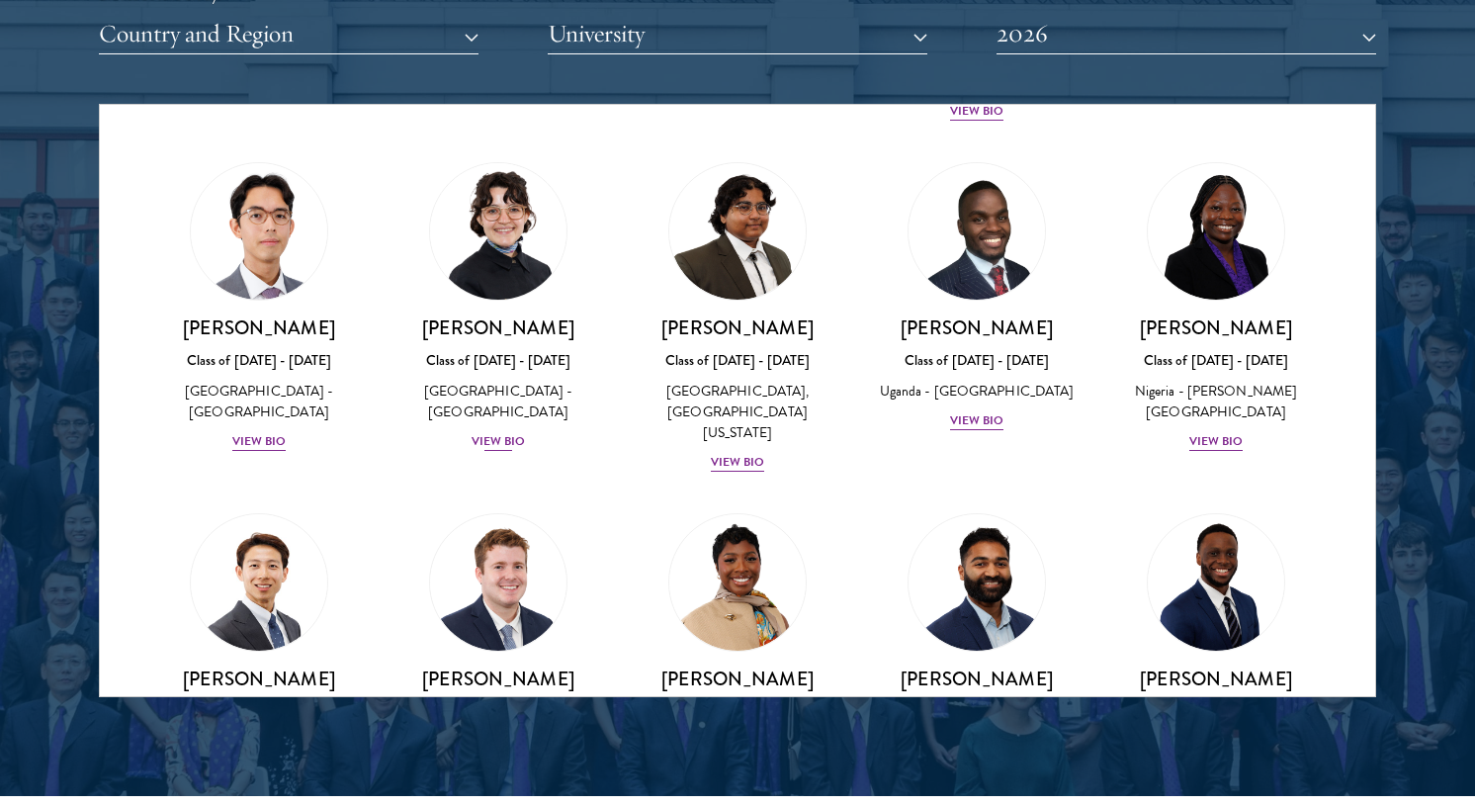
scroll to position [437, 0]
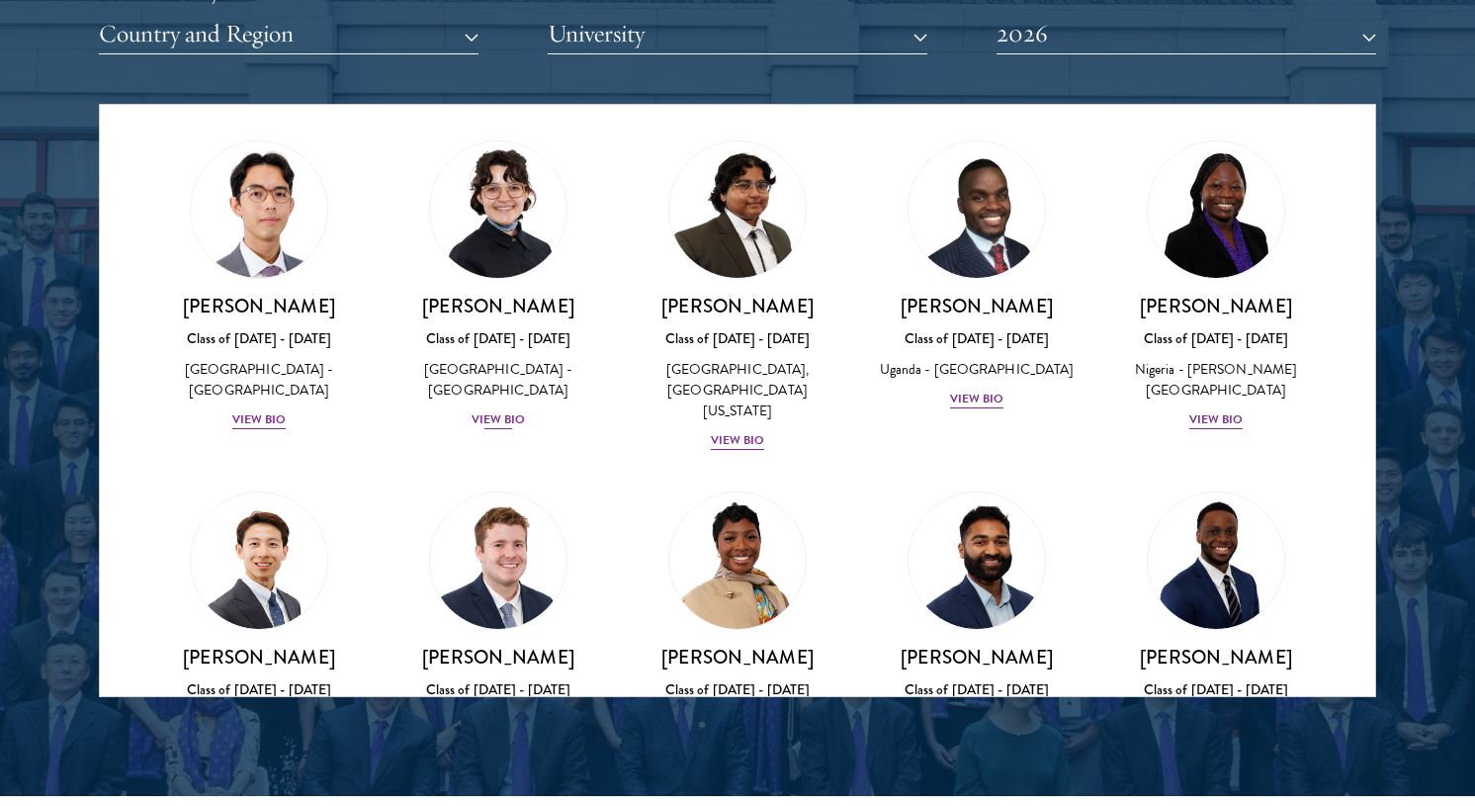
click at [508, 410] on div "View Bio" at bounding box center [498, 419] width 54 height 19
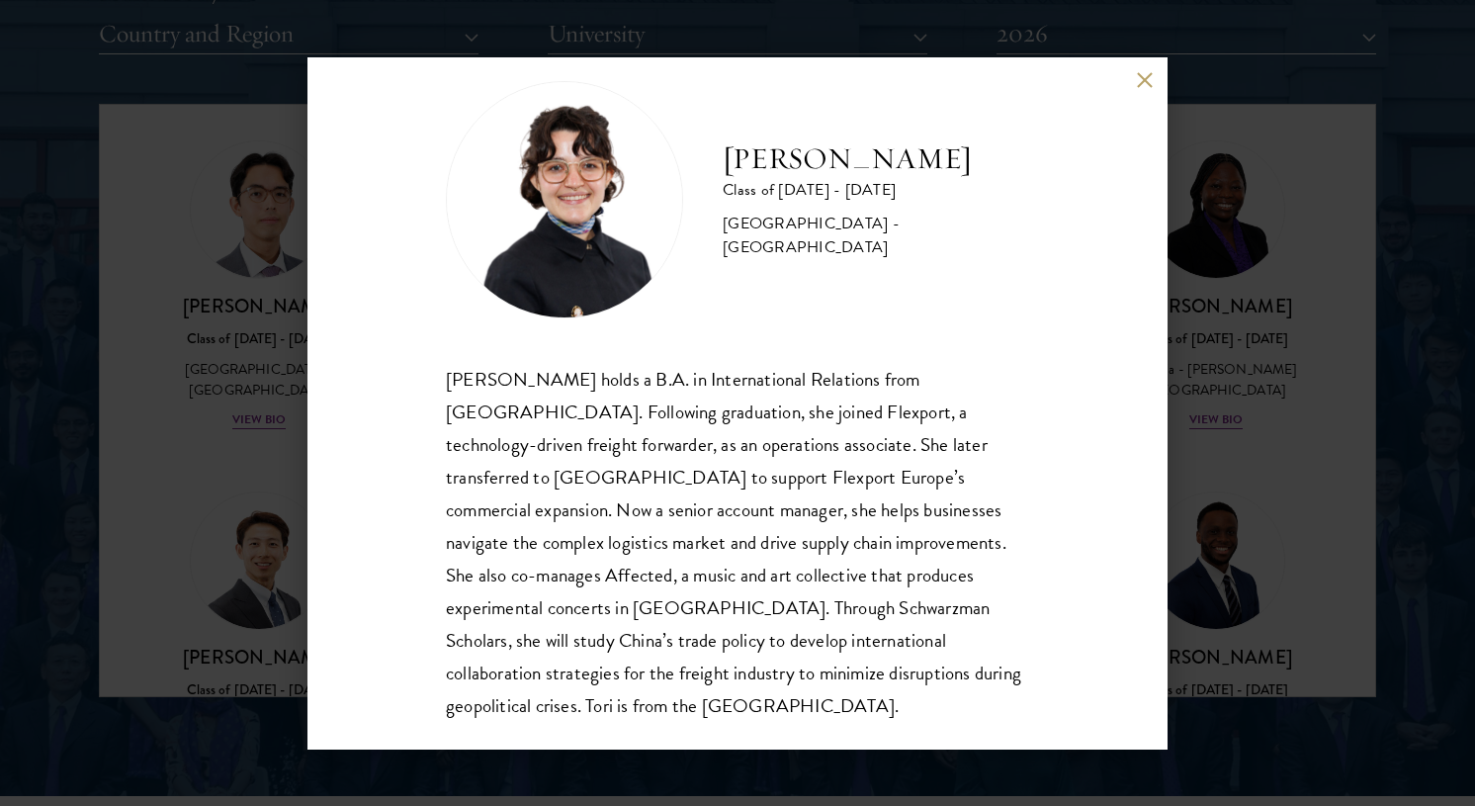
scroll to position [35, 0]
click at [1138, 76] on button at bounding box center [1144, 80] width 17 height 17
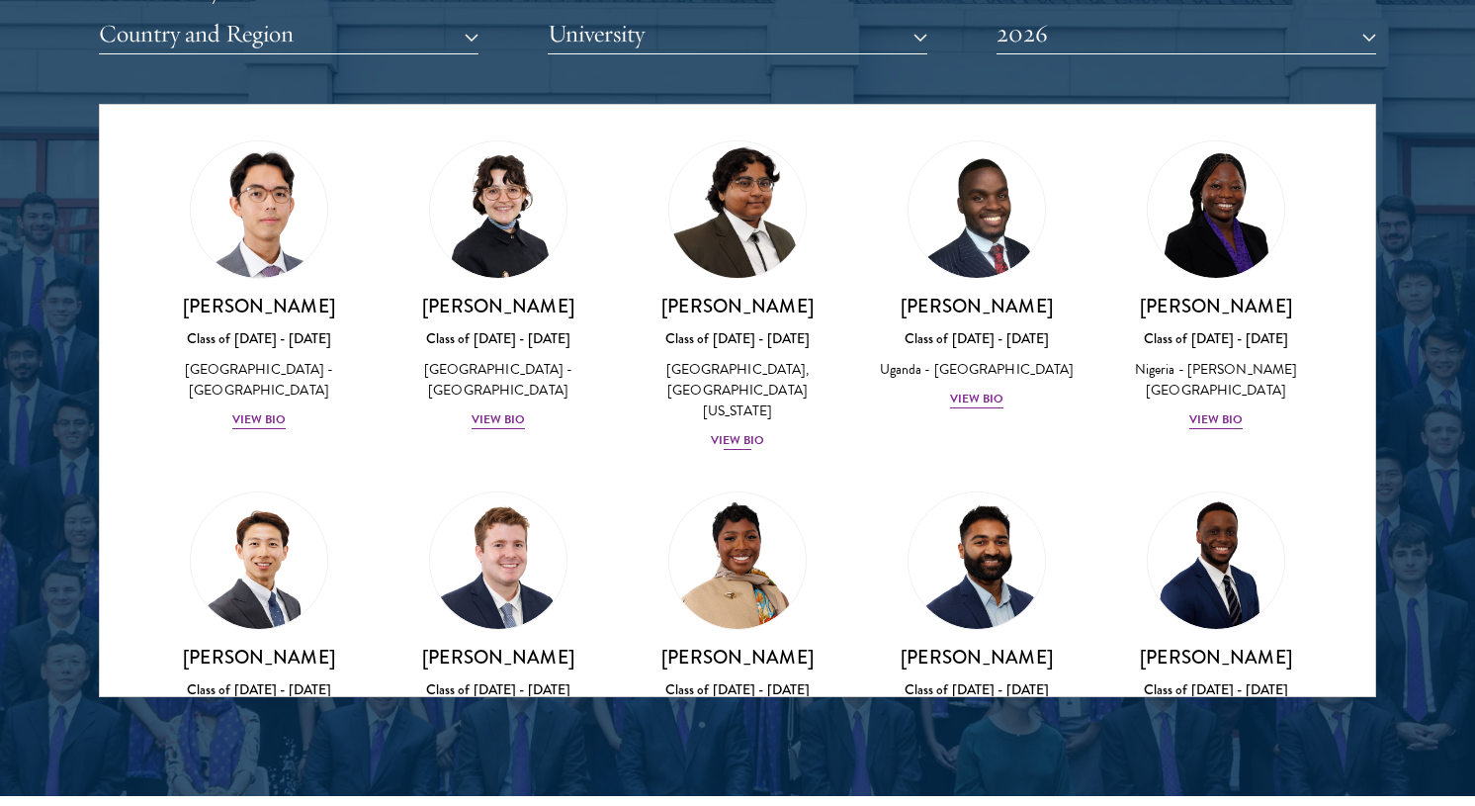
click at [742, 431] on div "View Bio" at bounding box center [738, 440] width 54 height 19
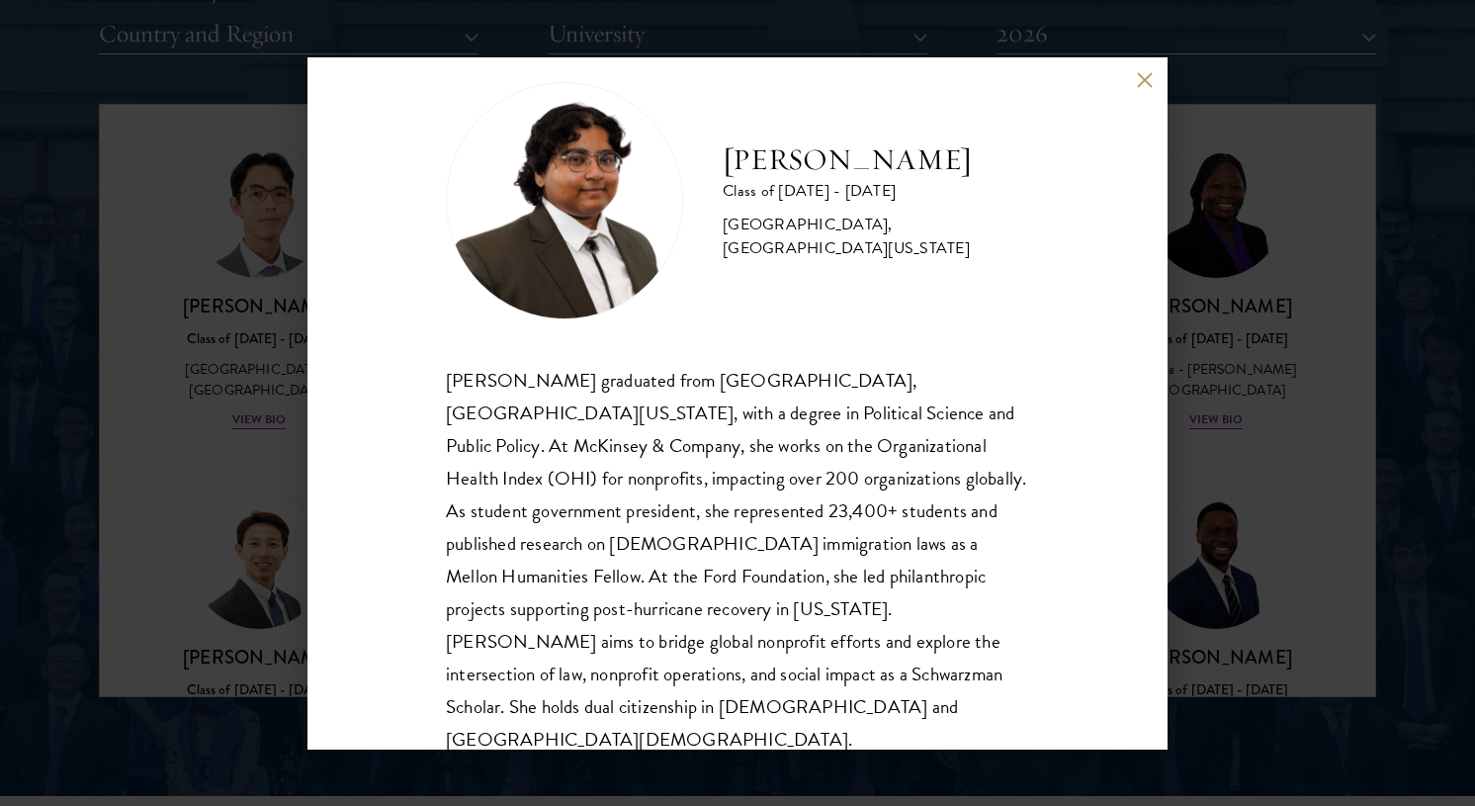
scroll to position [35, 0]
click at [1142, 83] on button at bounding box center [1144, 80] width 17 height 17
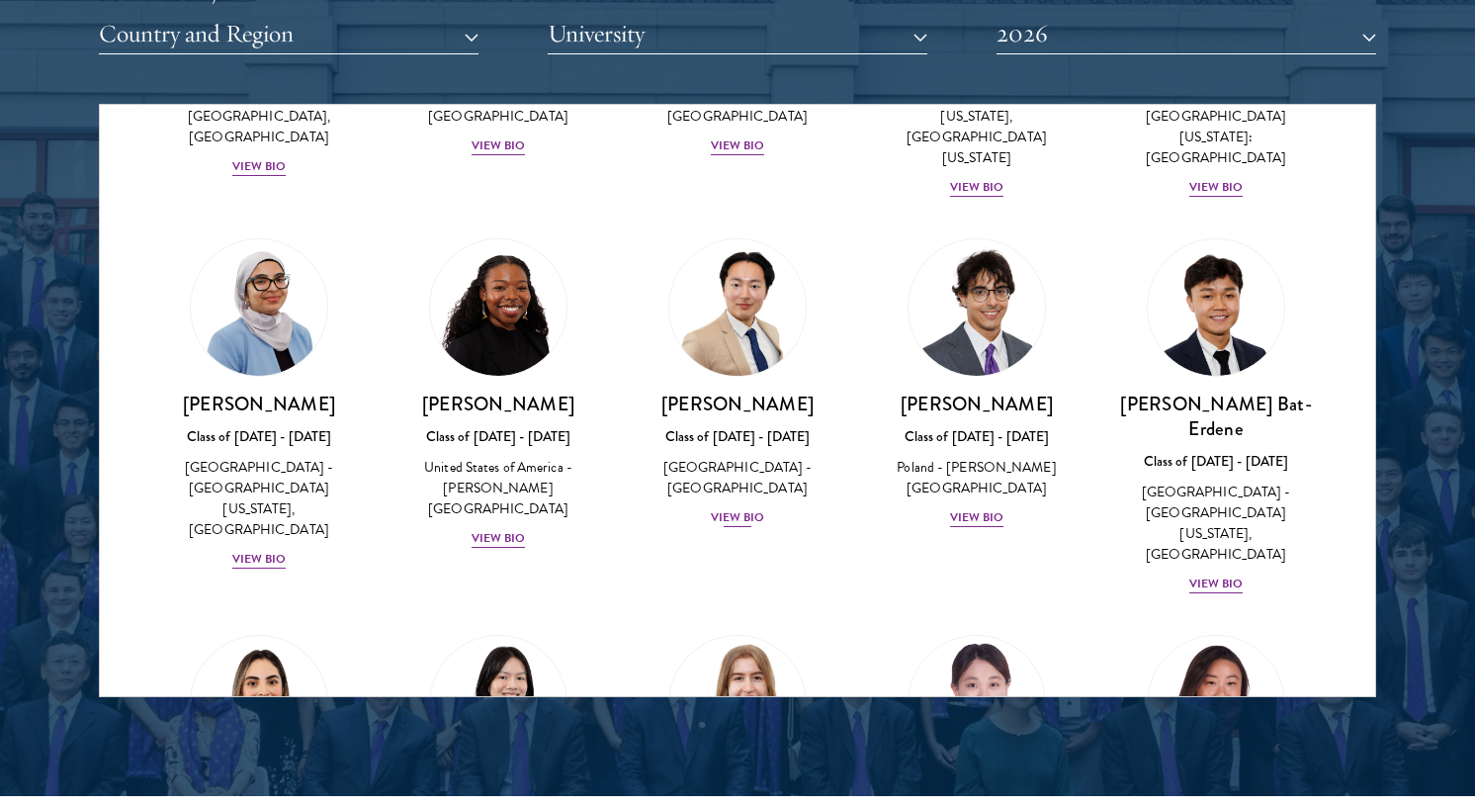
scroll to position [1093, 0]
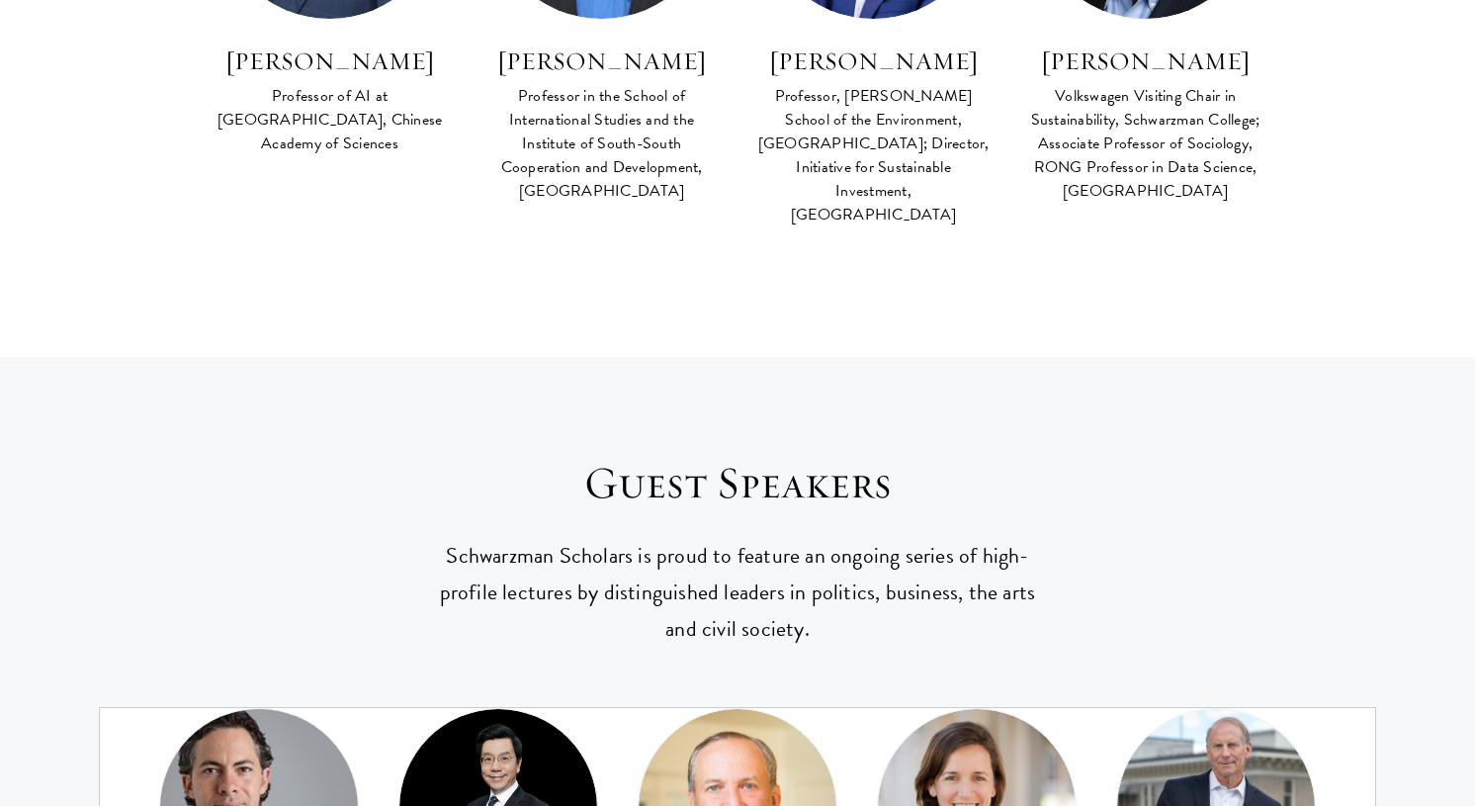
scroll to position [345, 0]
